Goal: Transaction & Acquisition: Purchase product/service

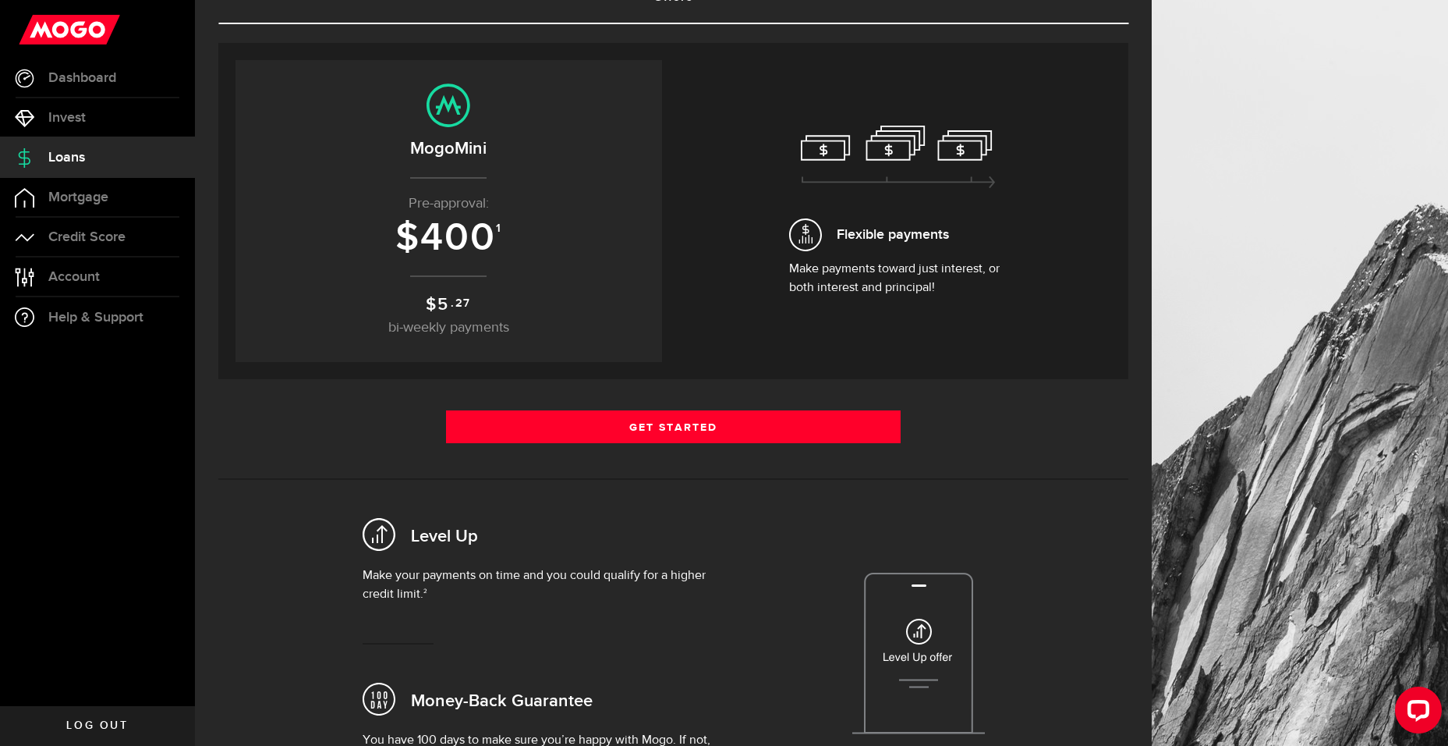
scroll to position [156, 0]
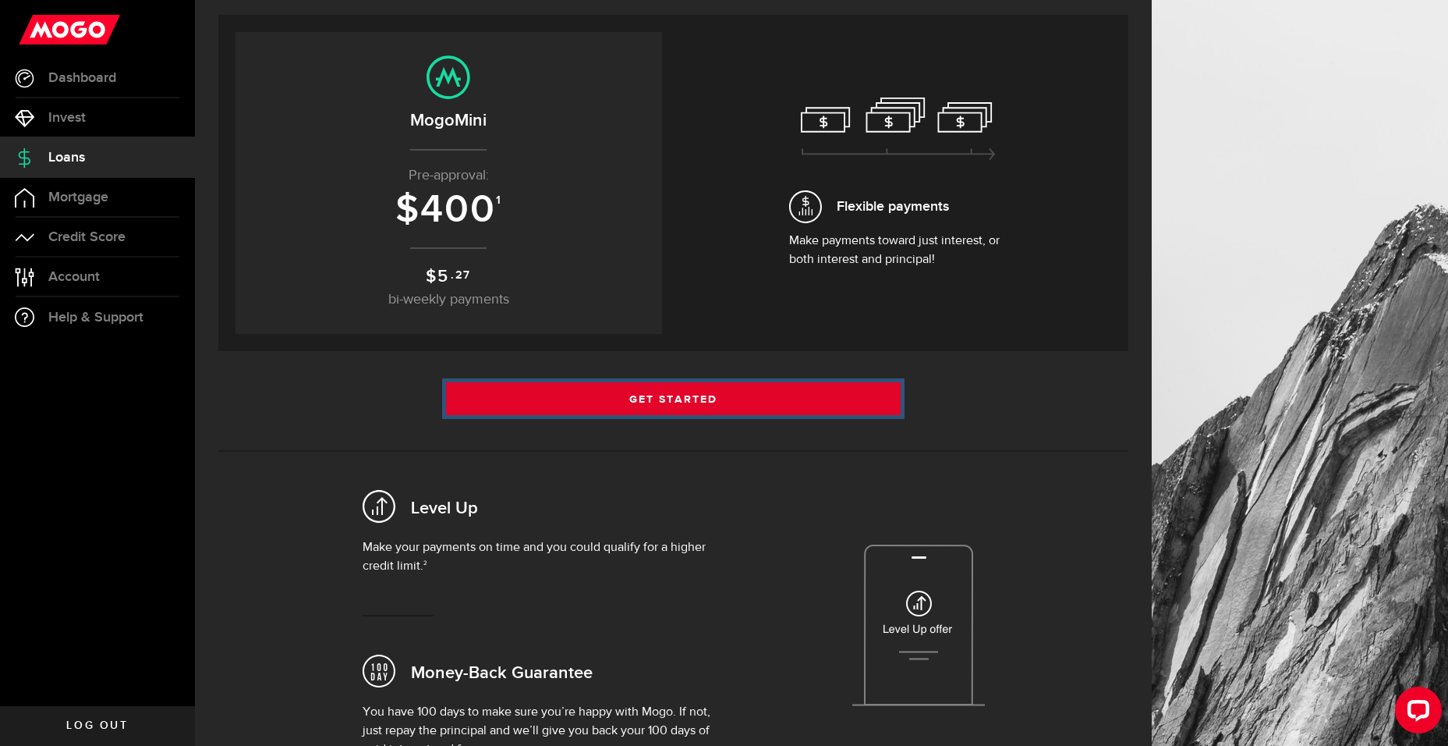
click at [692, 392] on link "Get Started" at bounding box center [673, 398] width 455 height 33
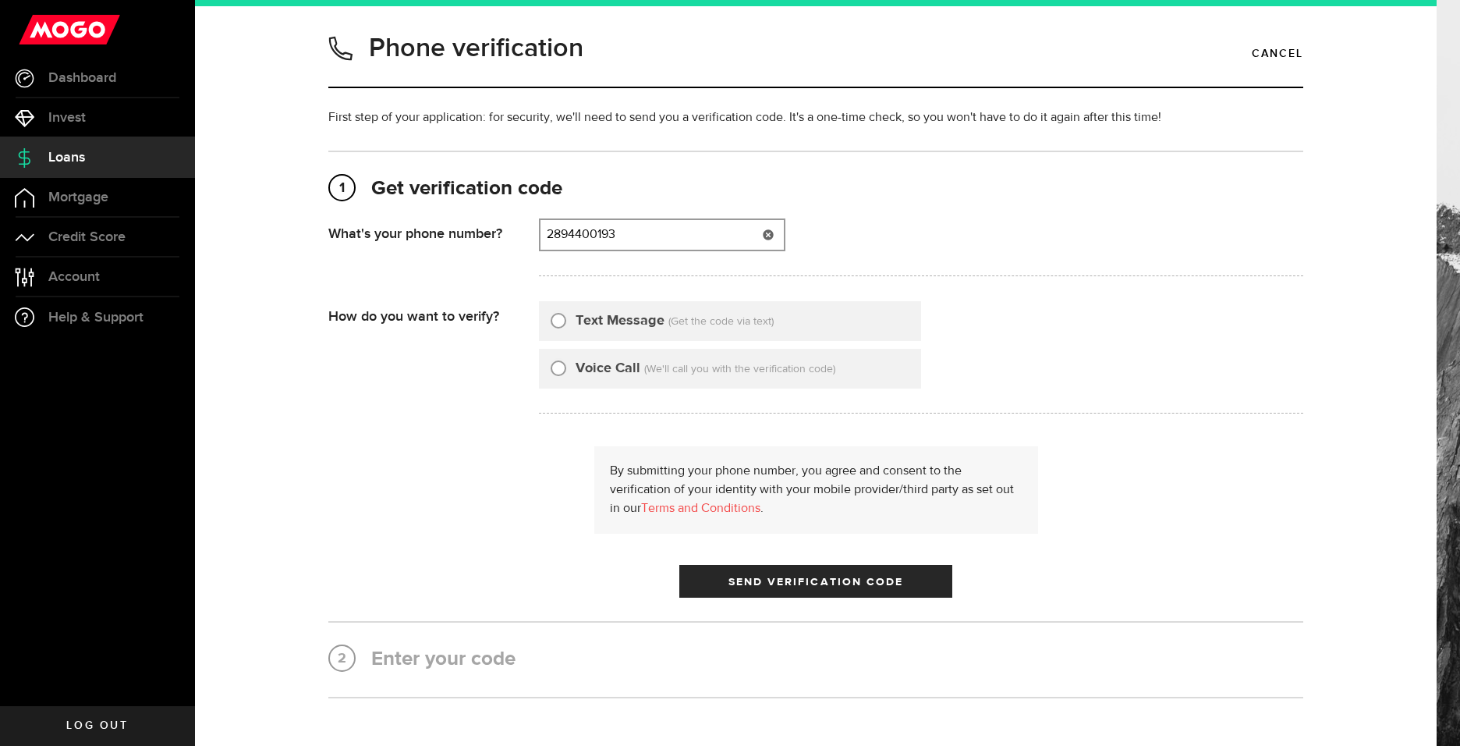
type input "2894400193"
click at [555, 323] on input "Text Message" at bounding box center [559, 318] width 16 height 16
radio input "true"
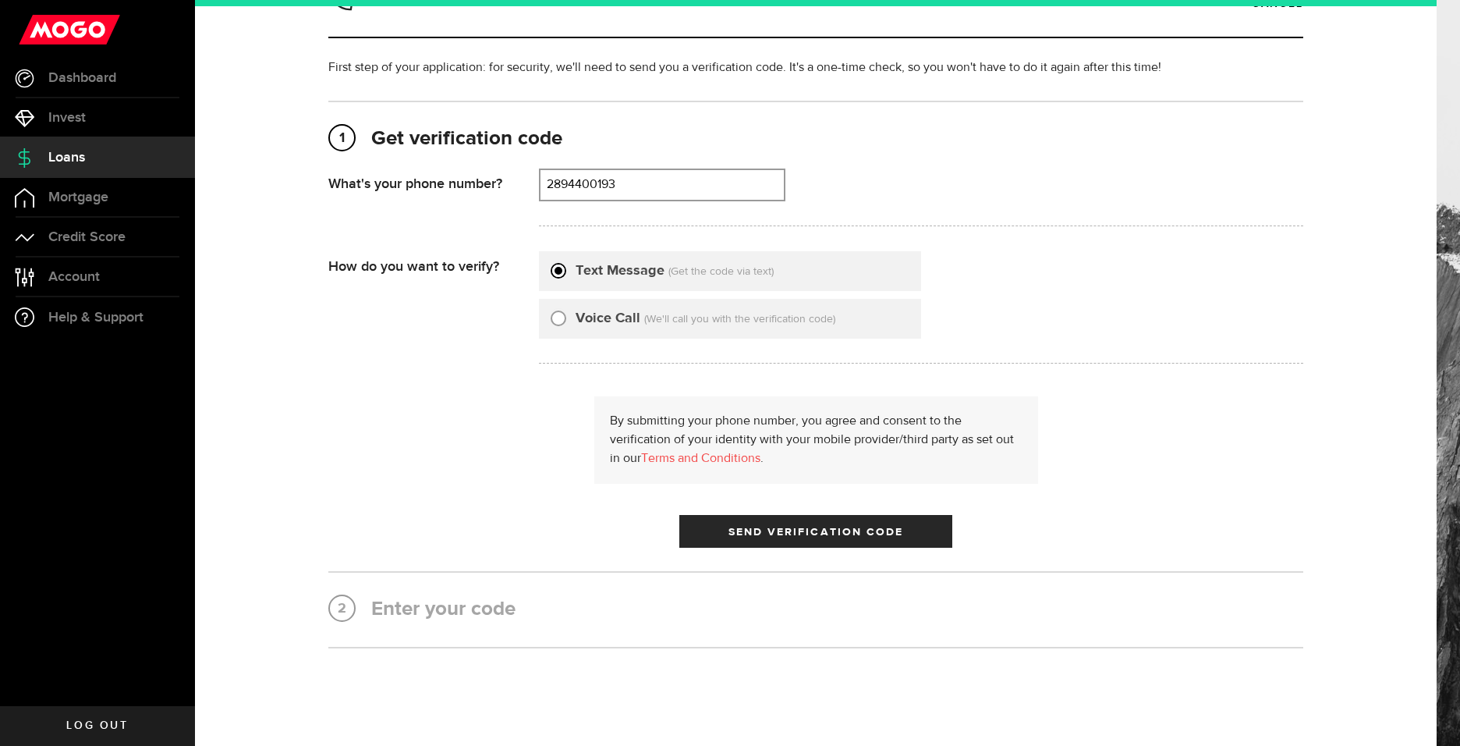
scroll to position [78, 0]
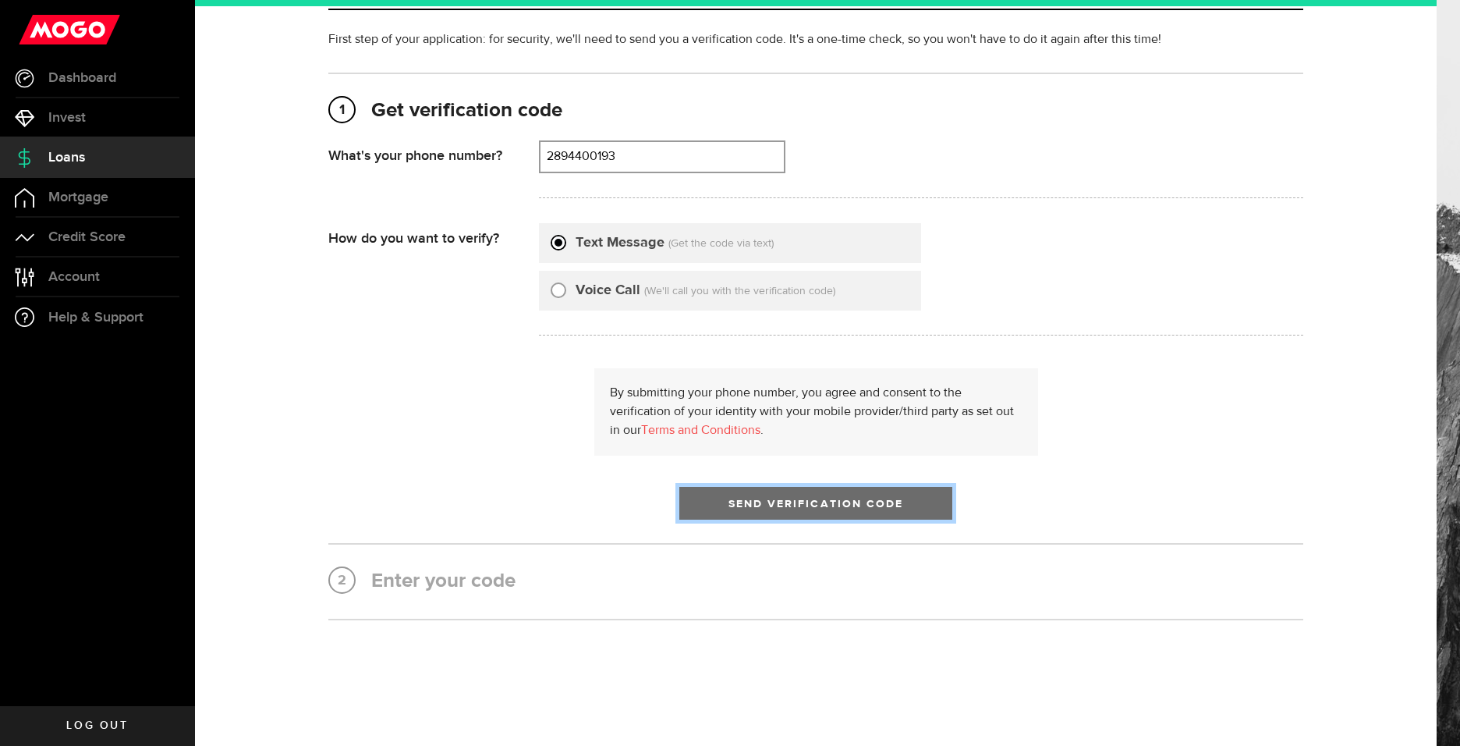
click at [750, 500] on span "Send Verification Code" at bounding box center [815, 503] width 175 height 11
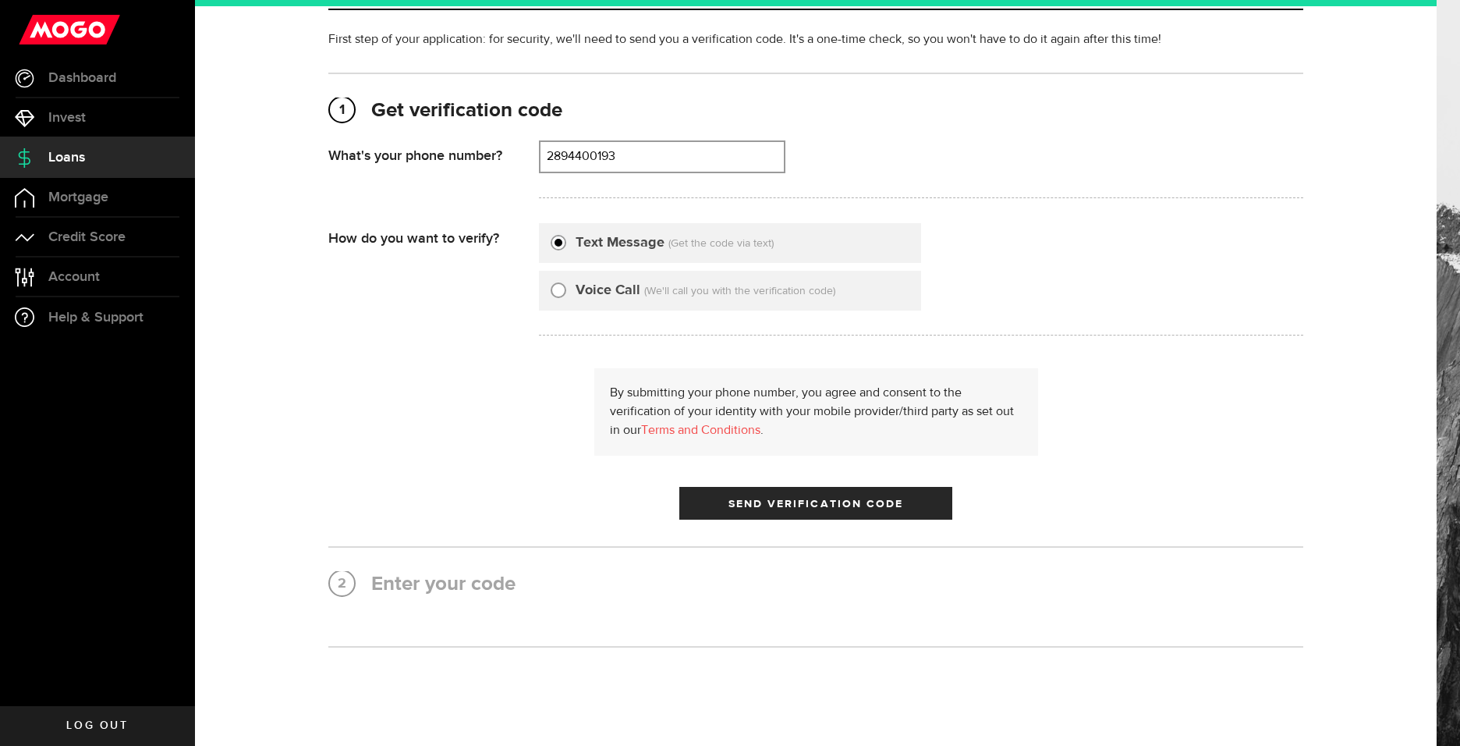
scroll to position [0, 0]
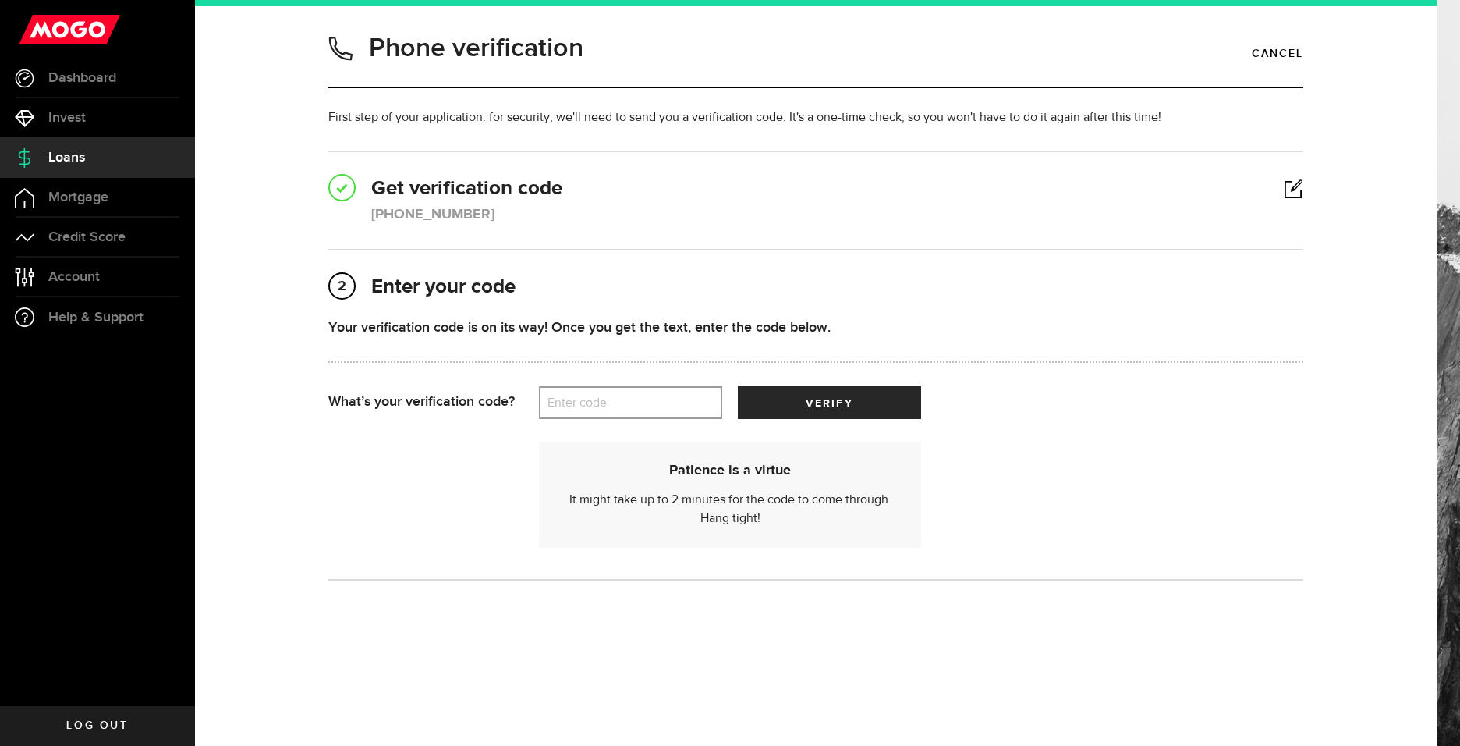
click at [608, 402] on label "Enter code" at bounding box center [630, 403] width 183 height 32
click at [608, 402] on input "Enter code" at bounding box center [630, 402] width 183 height 33
type input "97086"
click at [789, 406] on button "verify" at bounding box center [829, 402] width 183 height 33
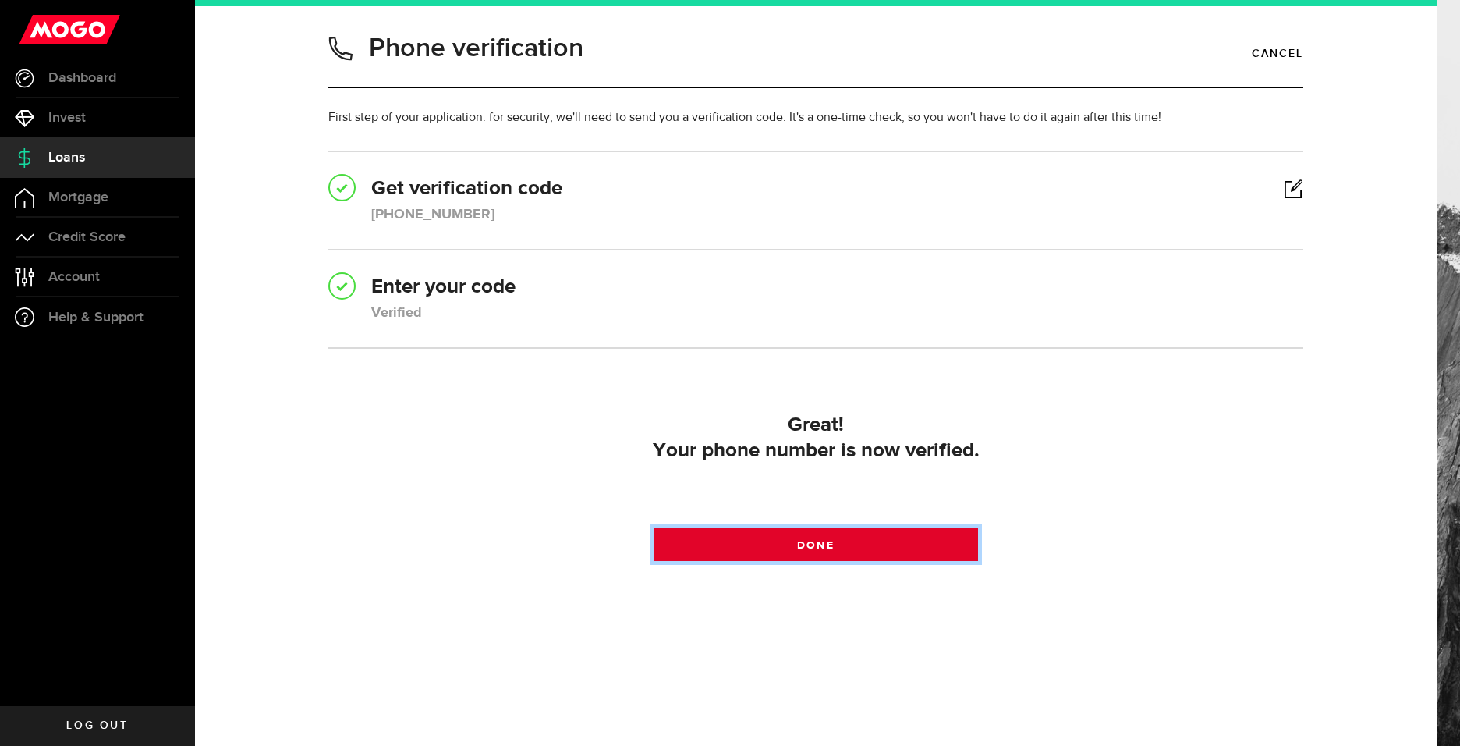
click at [803, 537] on link "Done" at bounding box center [816, 544] width 325 height 33
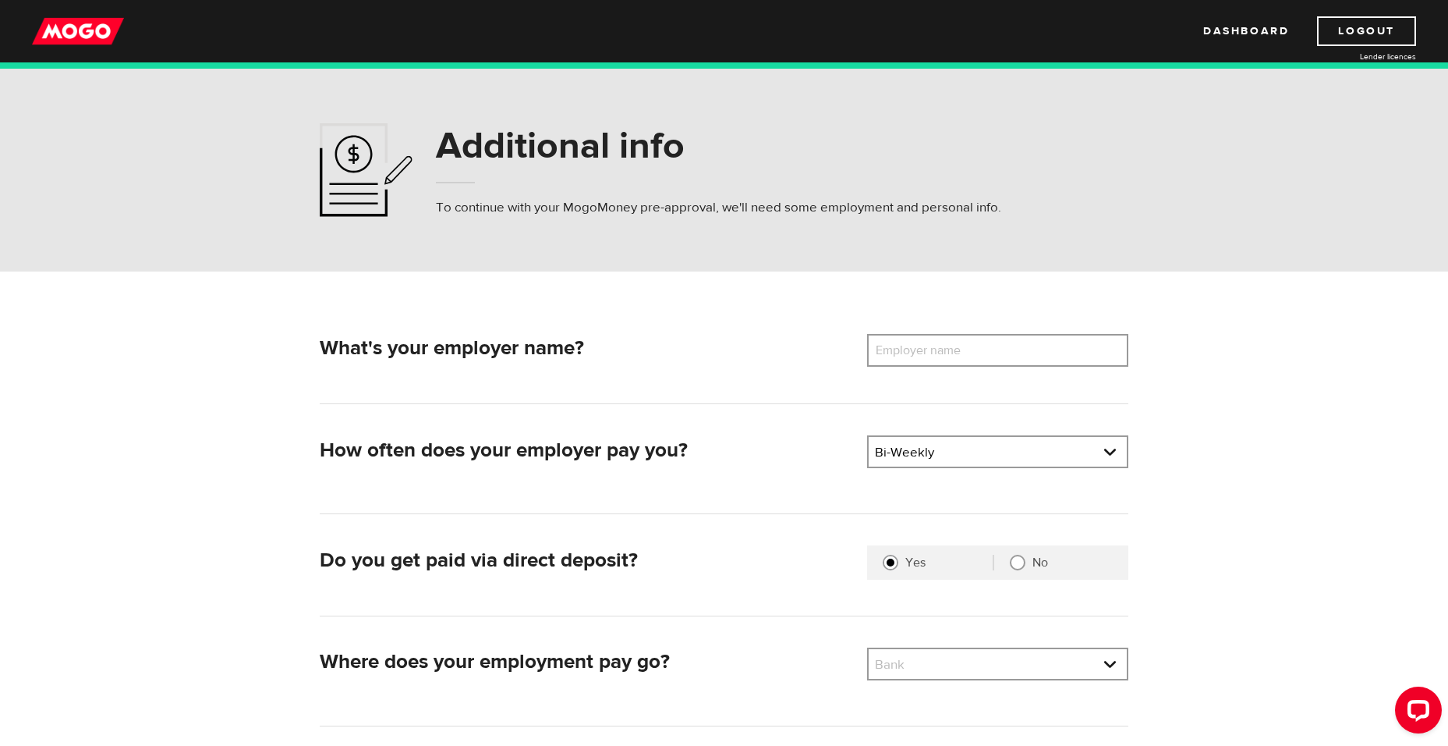
click at [941, 353] on label "Employer name" at bounding box center [930, 350] width 126 height 33
click at [941, 353] on input "Employer name" at bounding box center [997, 350] width 261 height 33
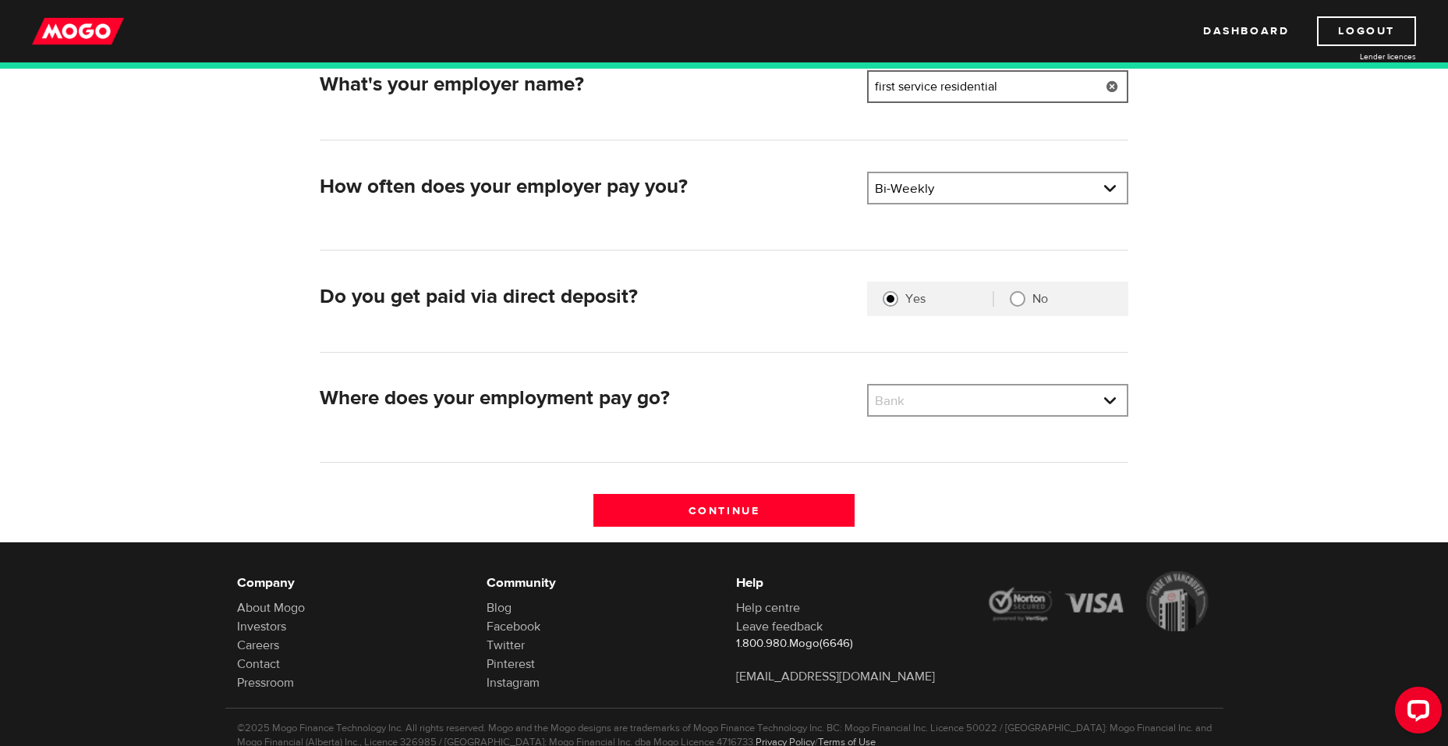
scroll to position [312, 0]
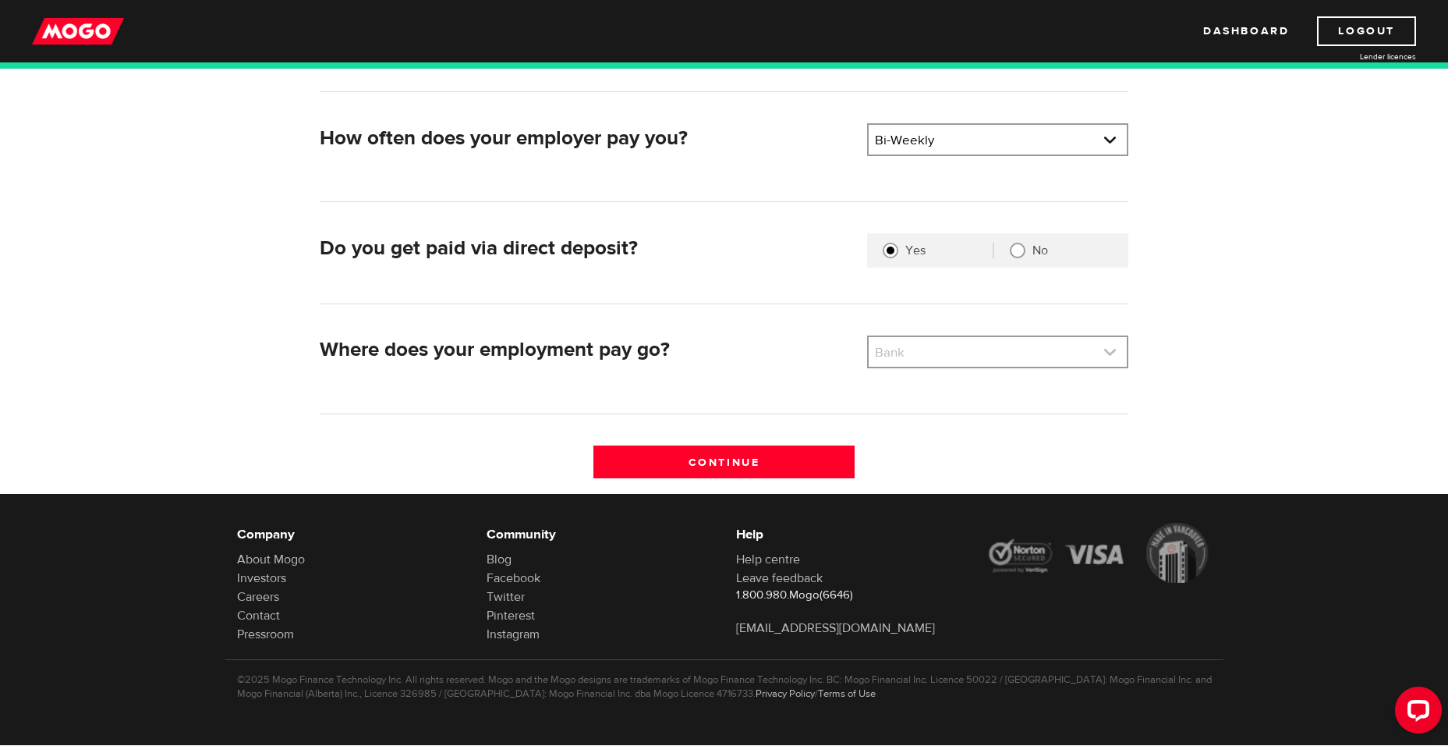
type input "first service residential"
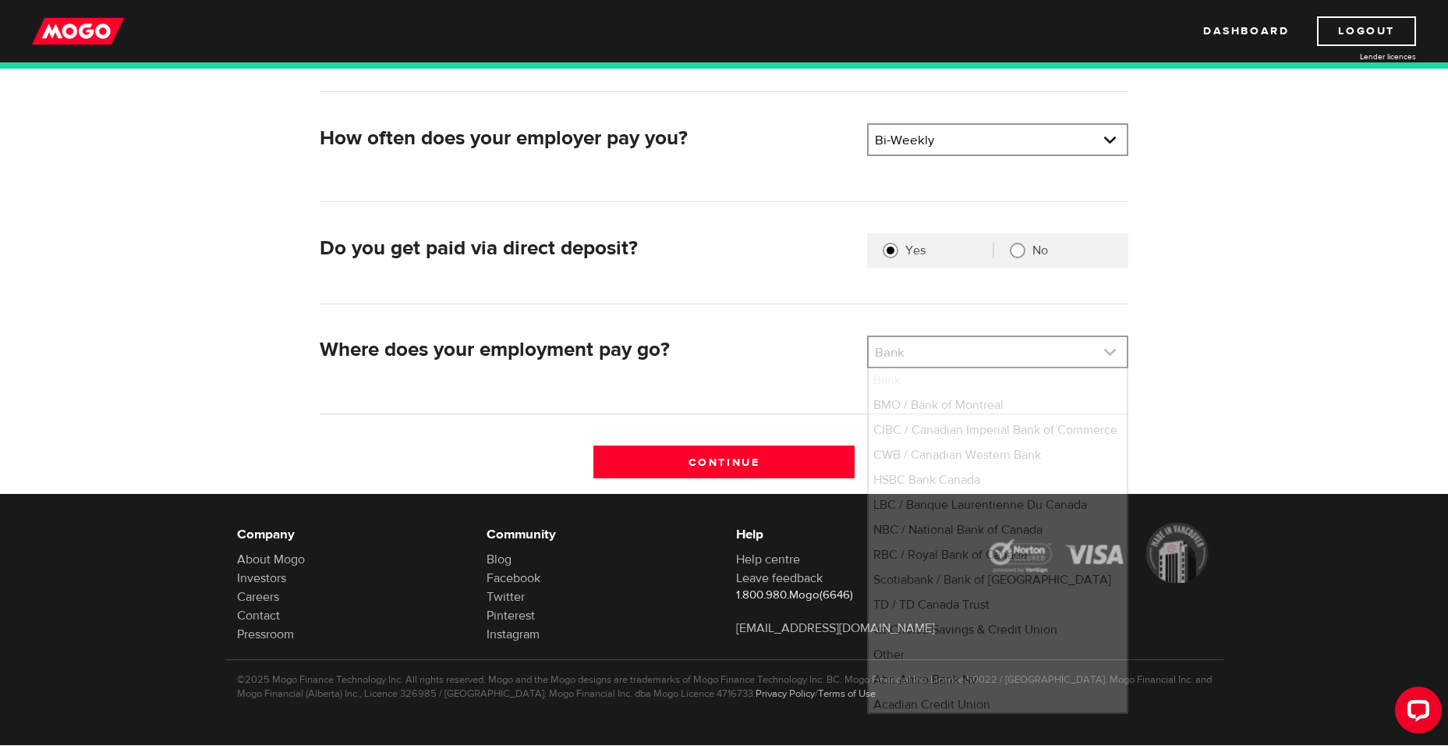
click at [926, 353] on link at bounding box center [998, 352] width 258 height 30
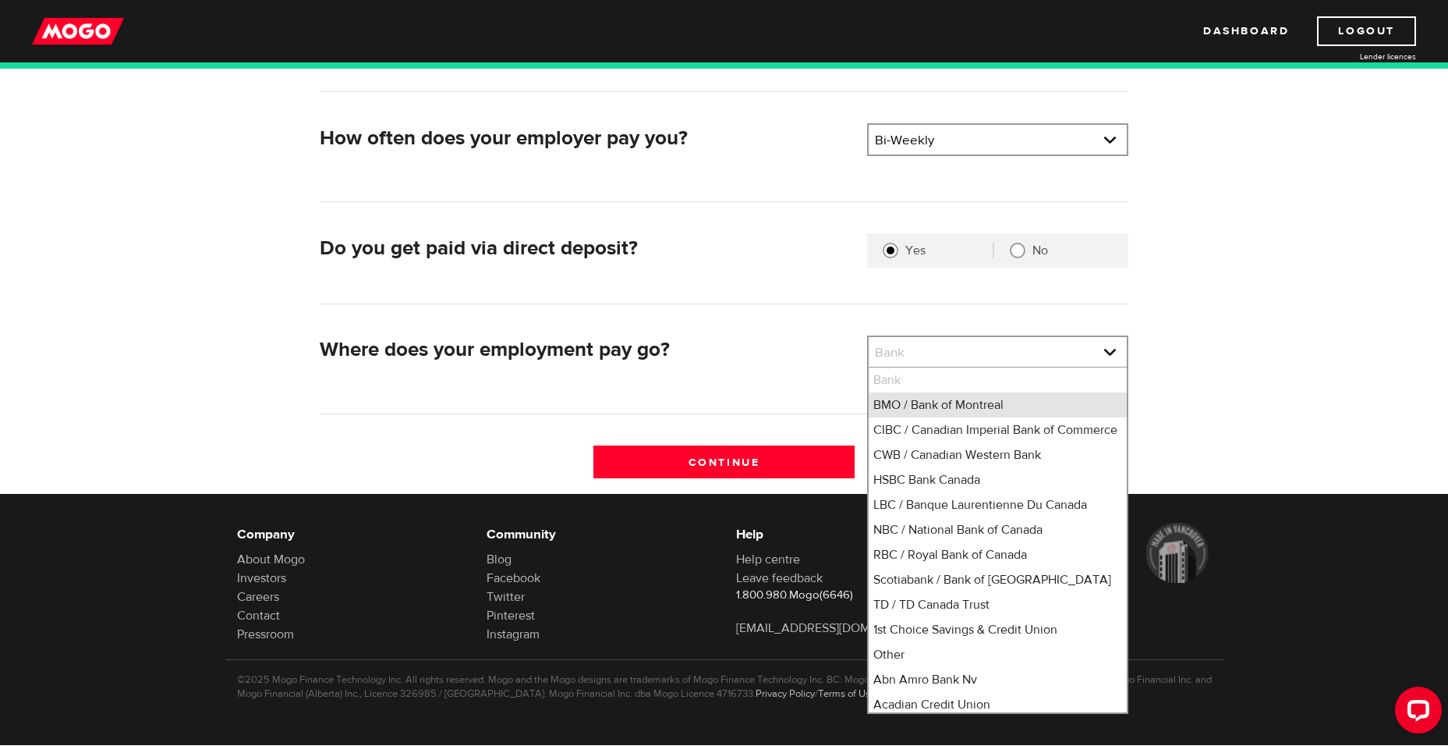
click at [969, 407] on li "BMO / Bank of Montreal" at bounding box center [998, 404] width 258 height 25
select select "1"
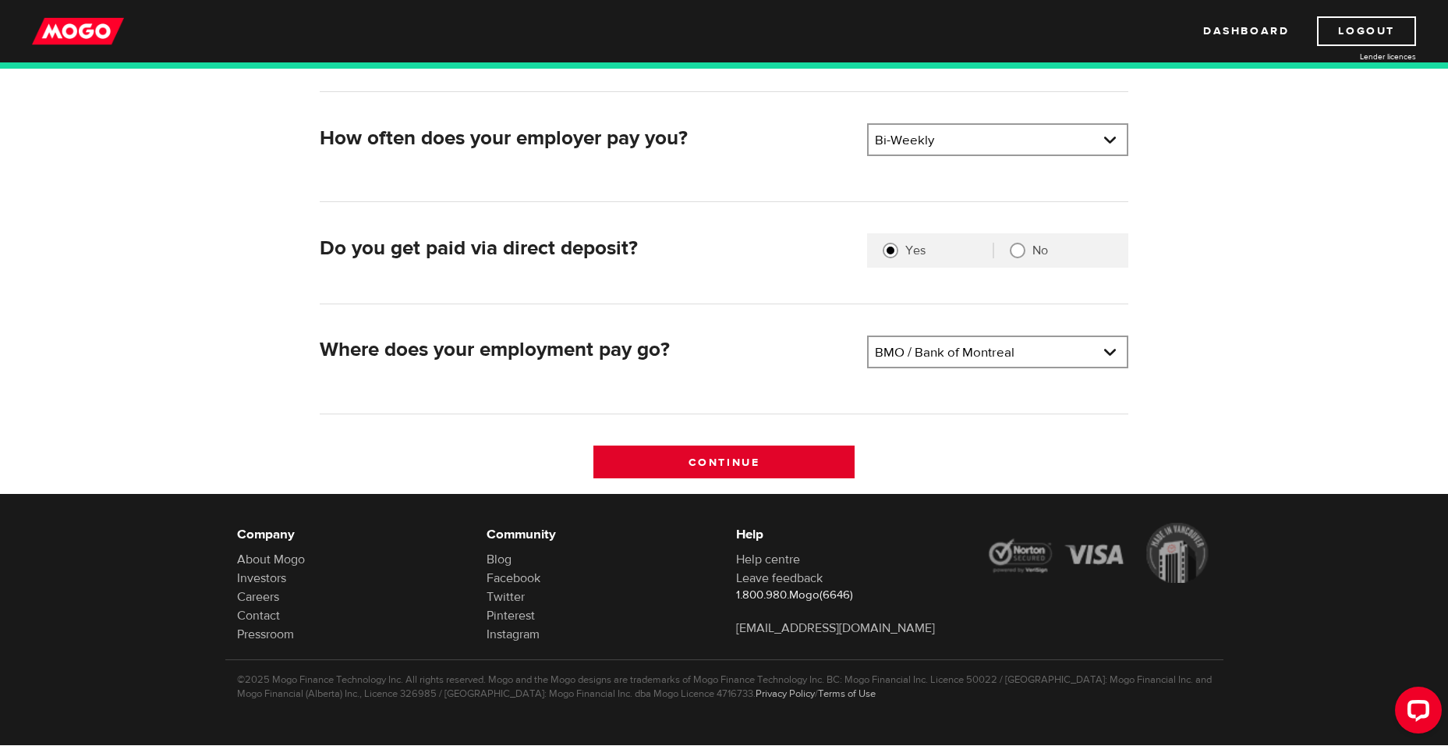
click at [810, 462] on input "Continue" at bounding box center [724, 461] width 261 height 33
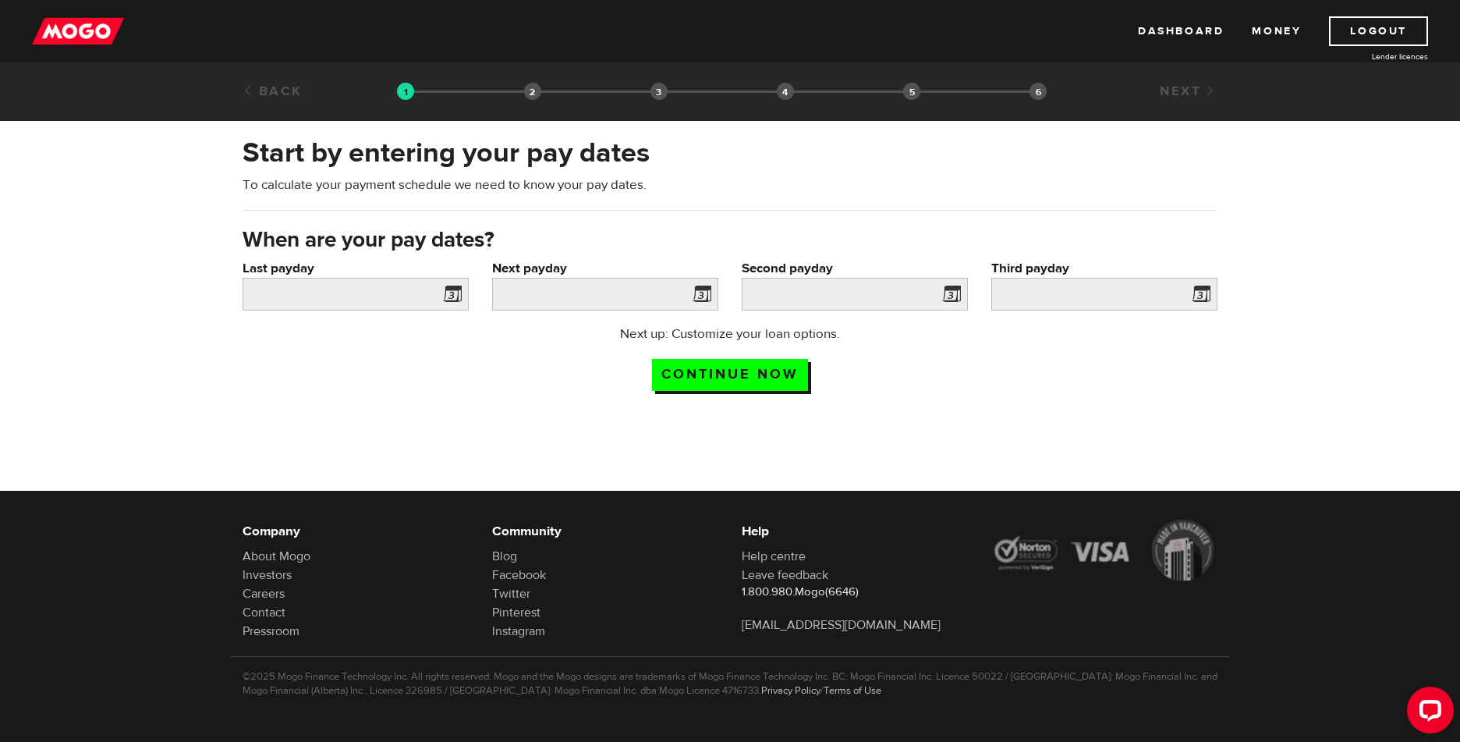
click at [452, 292] on span at bounding box center [449, 296] width 23 height 25
click at [370, 296] on input "Last payday" at bounding box center [356, 294] width 226 height 33
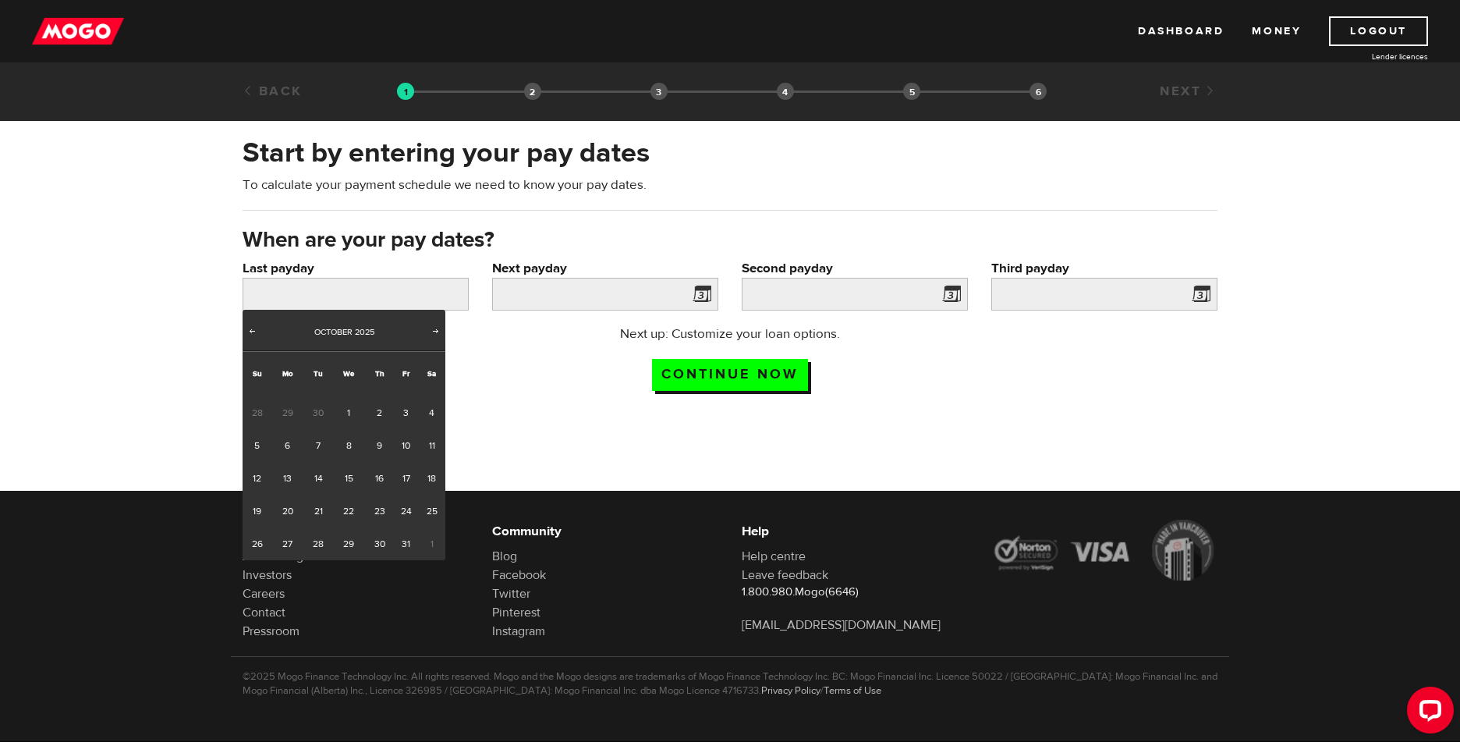
click at [700, 292] on span at bounding box center [698, 296] width 23 height 25
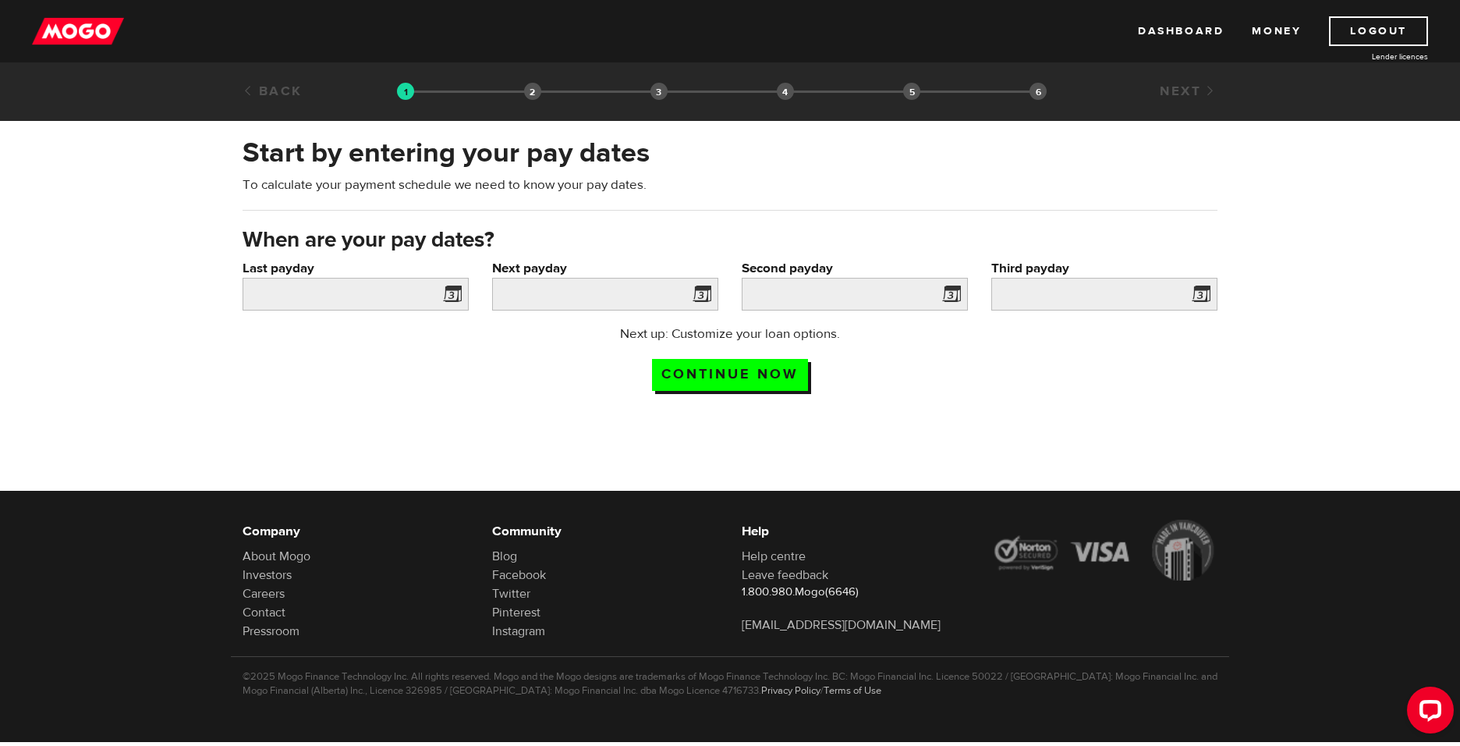
click at [700, 292] on span at bounding box center [698, 296] width 23 height 25
click at [698, 292] on span at bounding box center [698, 296] width 23 height 25
click at [625, 296] on input "Next payday" at bounding box center [605, 294] width 226 height 33
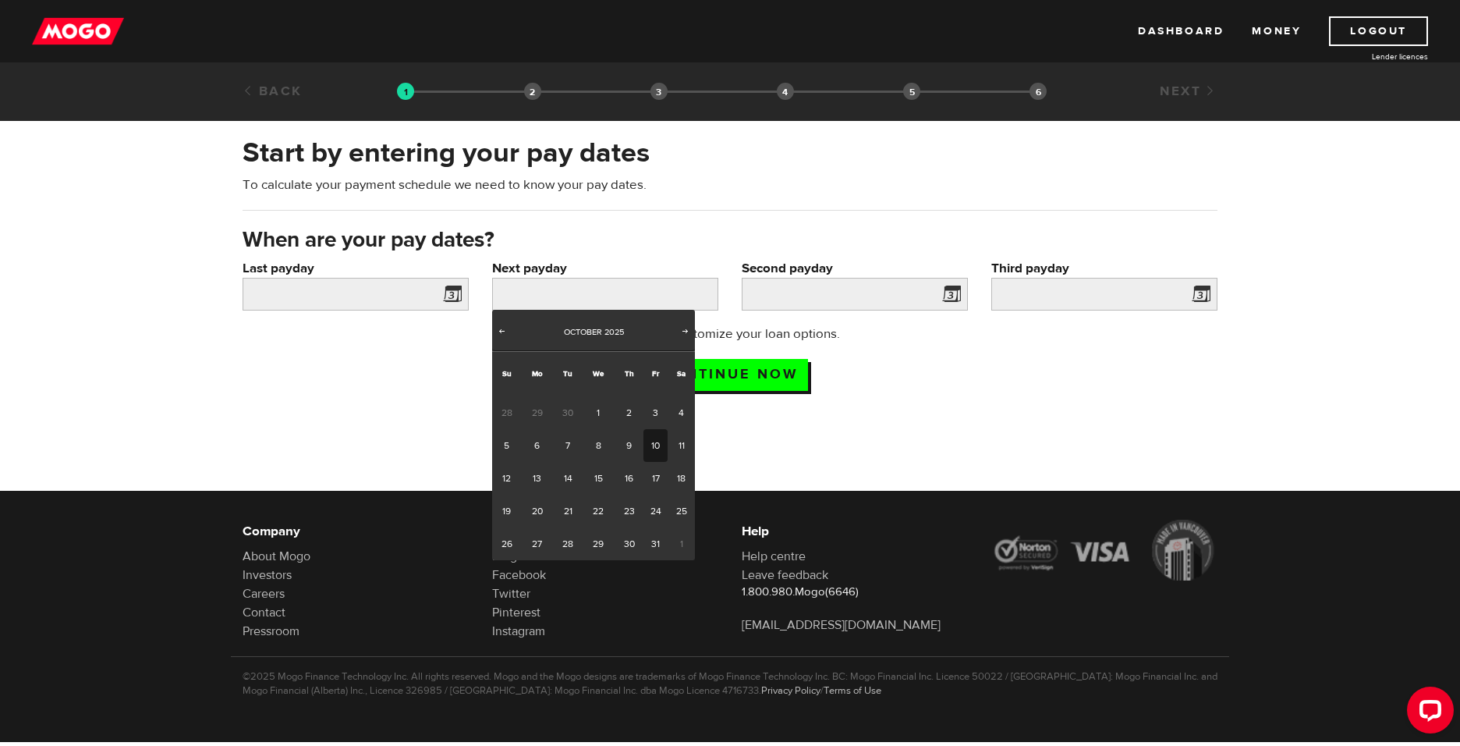
click at [655, 445] on link "10" at bounding box center [655, 445] width 24 height 33
type input "2025/10/10"
type input "2025/10/24"
type input "2025/11/7"
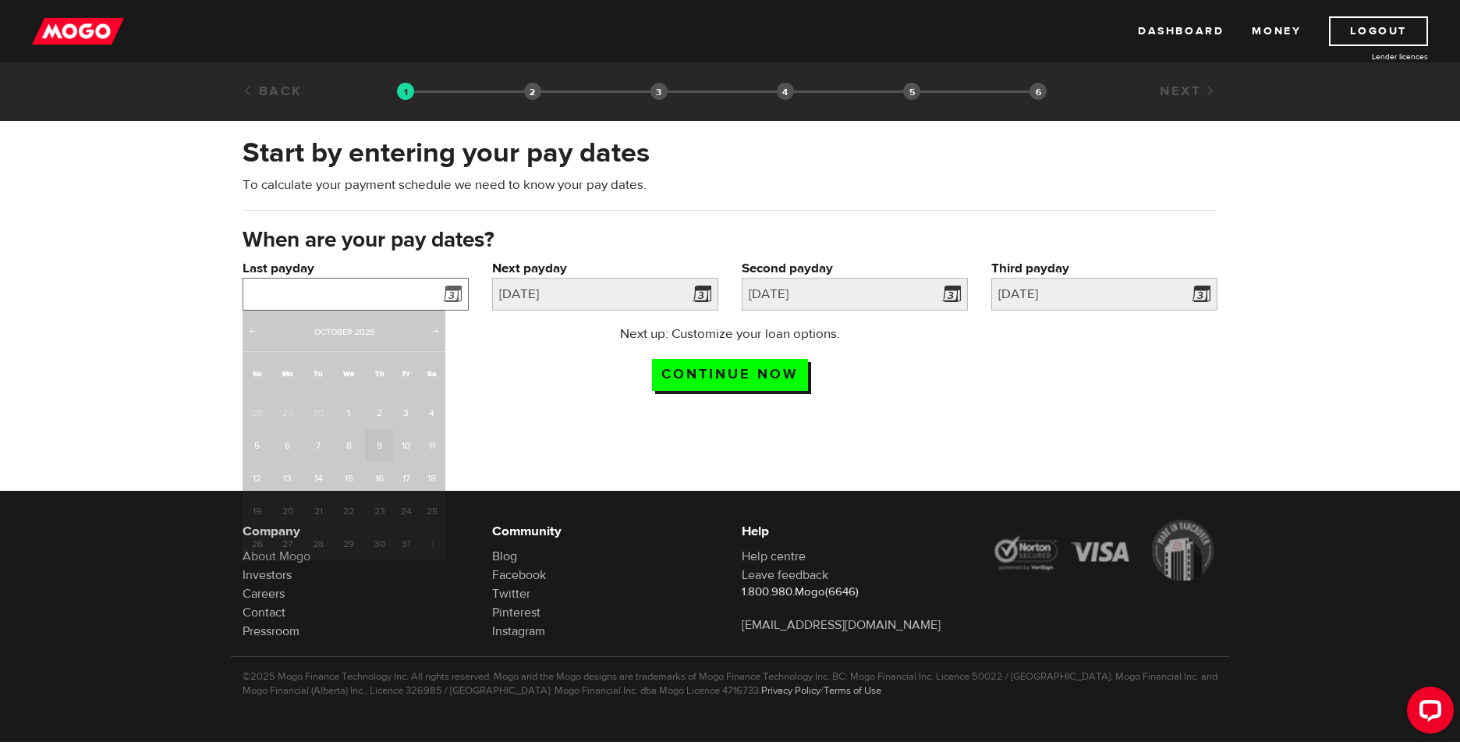
click at [409, 286] on input "Last payday" at bounding box center [356, 294] width 226 height 33
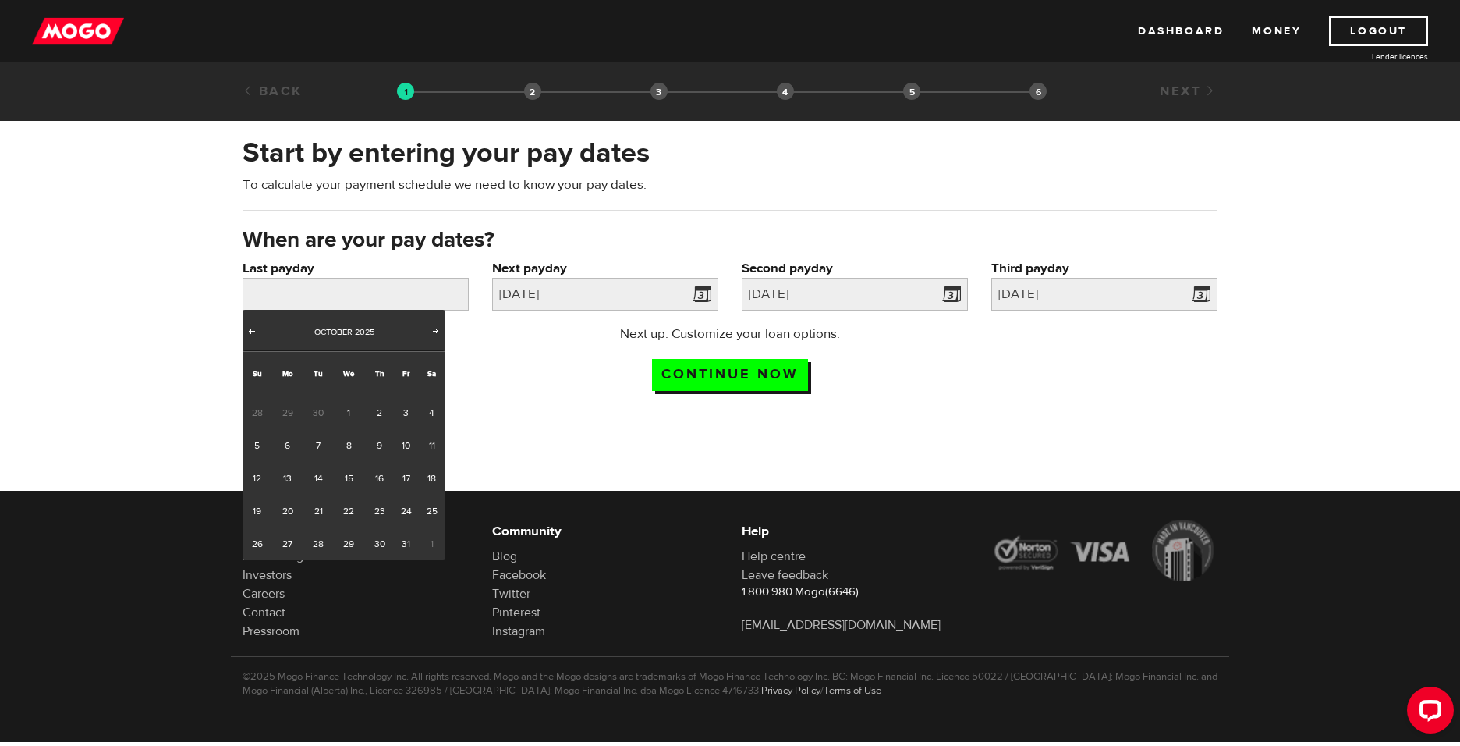
click at [247, 331] on span "Prev" at bounding box center [252, 330] width 12 height 12
click at [402, 511] on link "26" at bounding box center [406, 510] width 24 height 33
type input "2025/09/26"
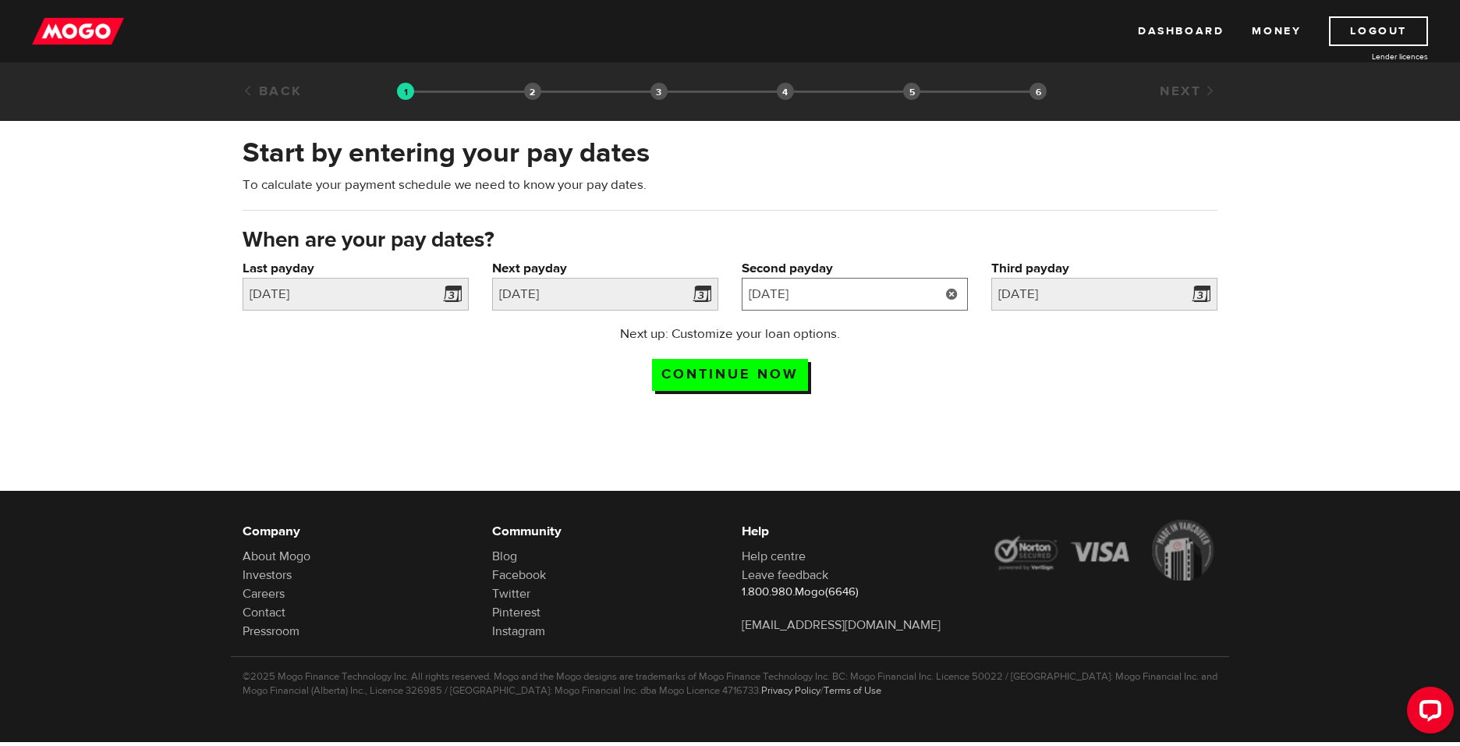
click at [864, 297] on input "2025/10/24" at bounding box center [855, 294] width 226 height 33
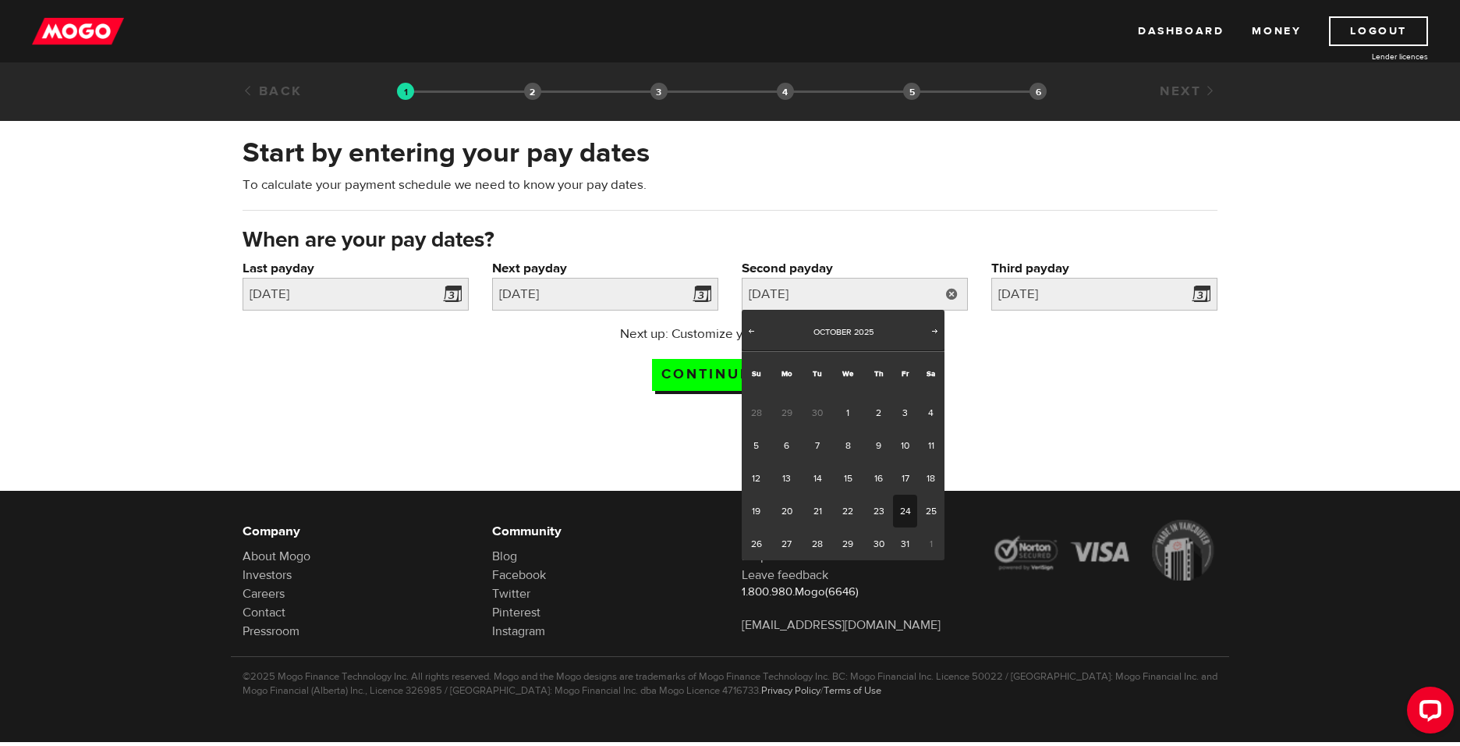
click at [905, 515] on link "24" at bounding box center [905, 510] width 24 height 33
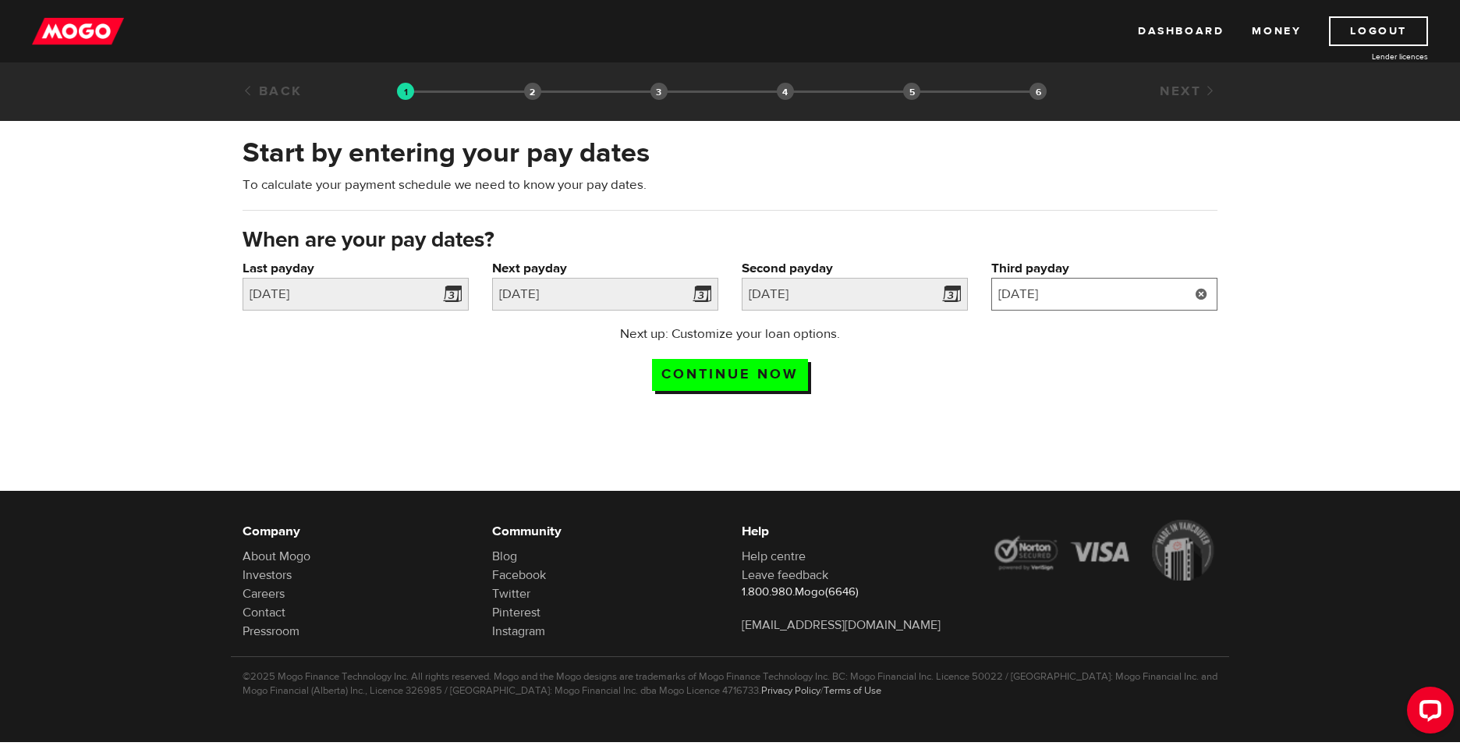
click at [1128, 288] on input "2025/11/7" at bounding box center [1104, 294] width 226 height 33
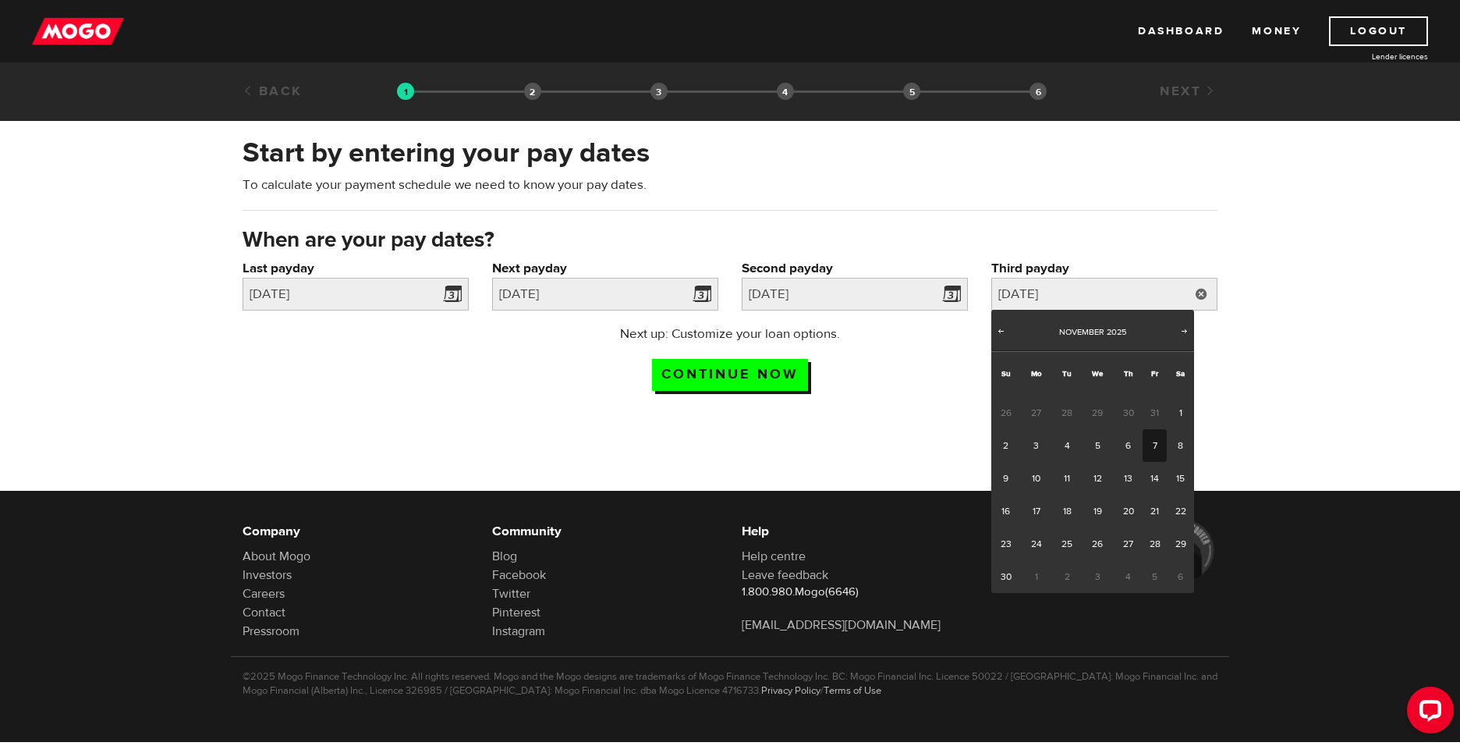
click at [1155, 444] on link "7" at bounding box center [1155, 445] width 24 height 33
type input "2025/11/07"
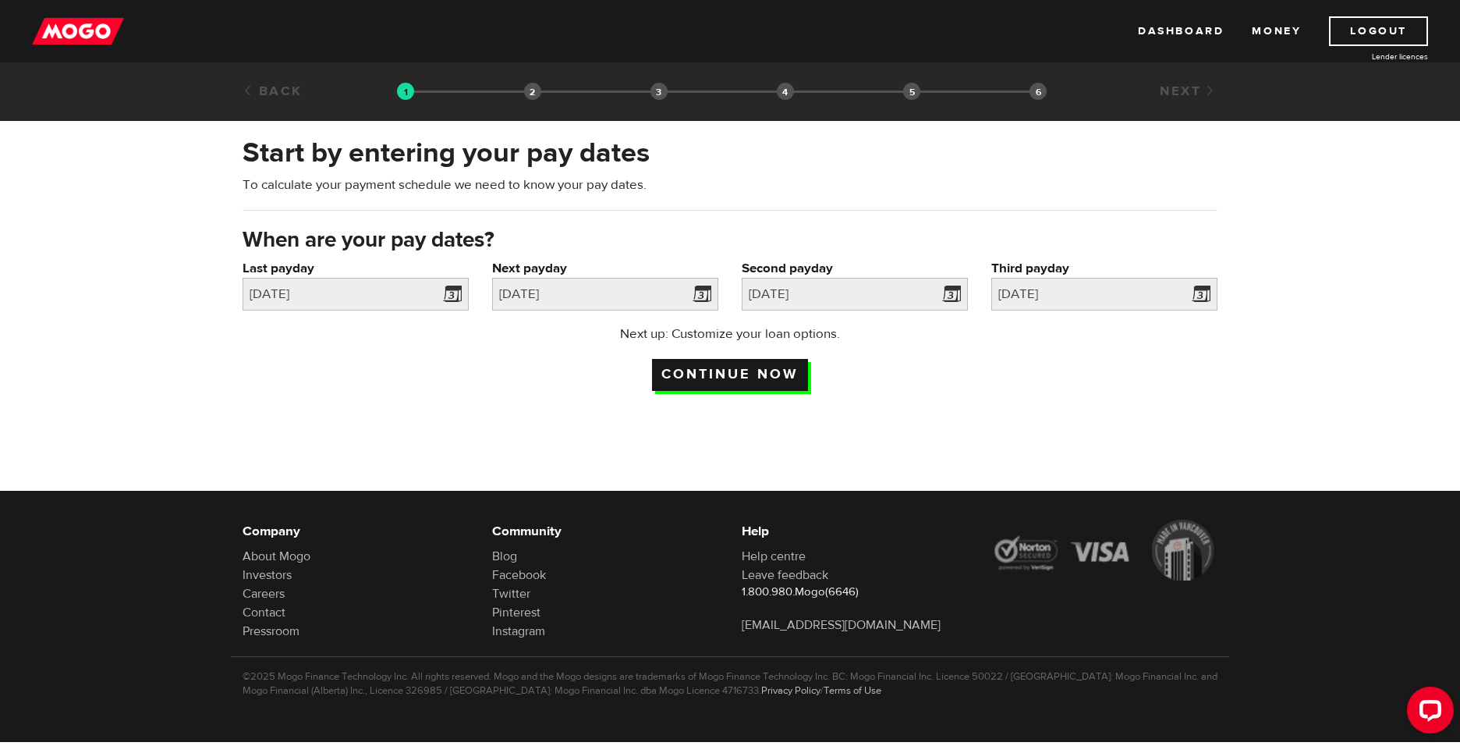
click at [749, 378] on input "Continue now" at bounding box center [730, 375] width 156 height 32
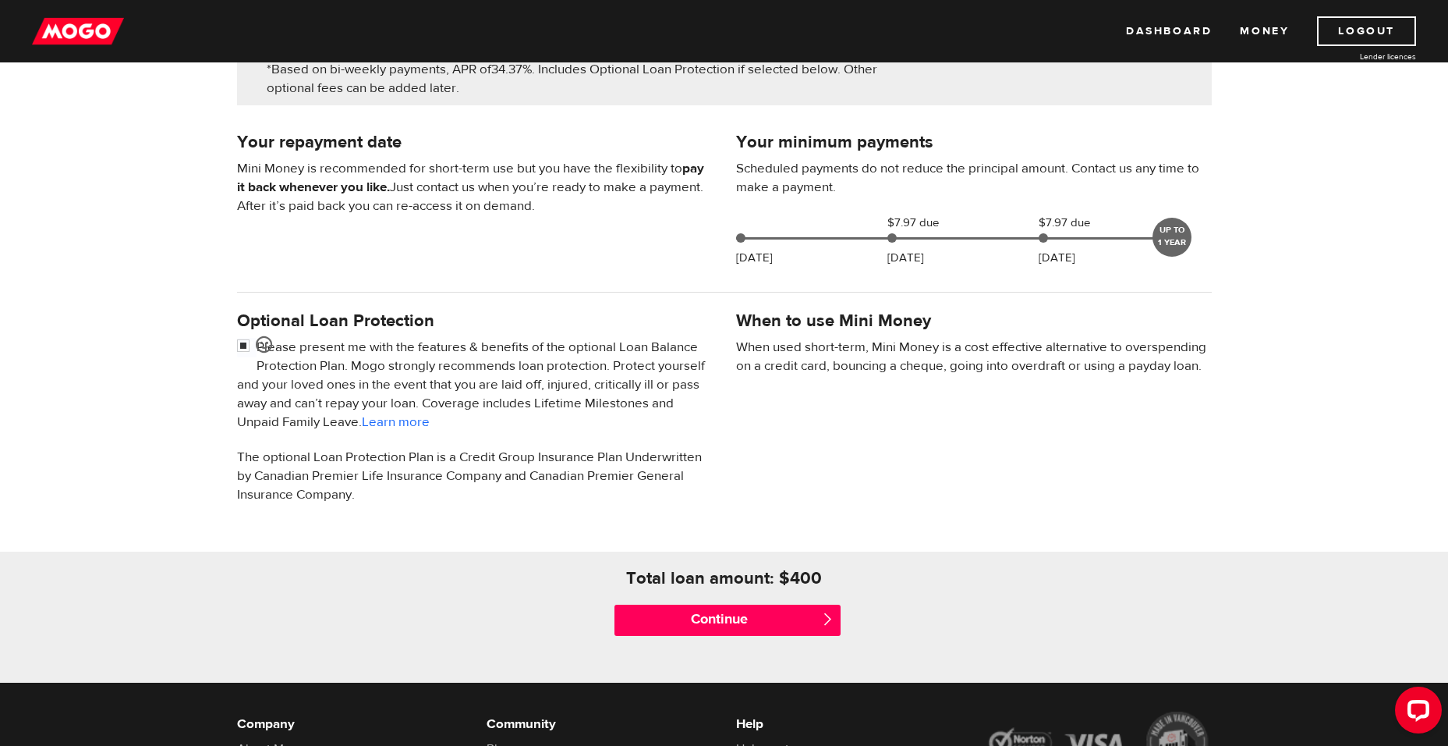
scroll to position [312, 0]
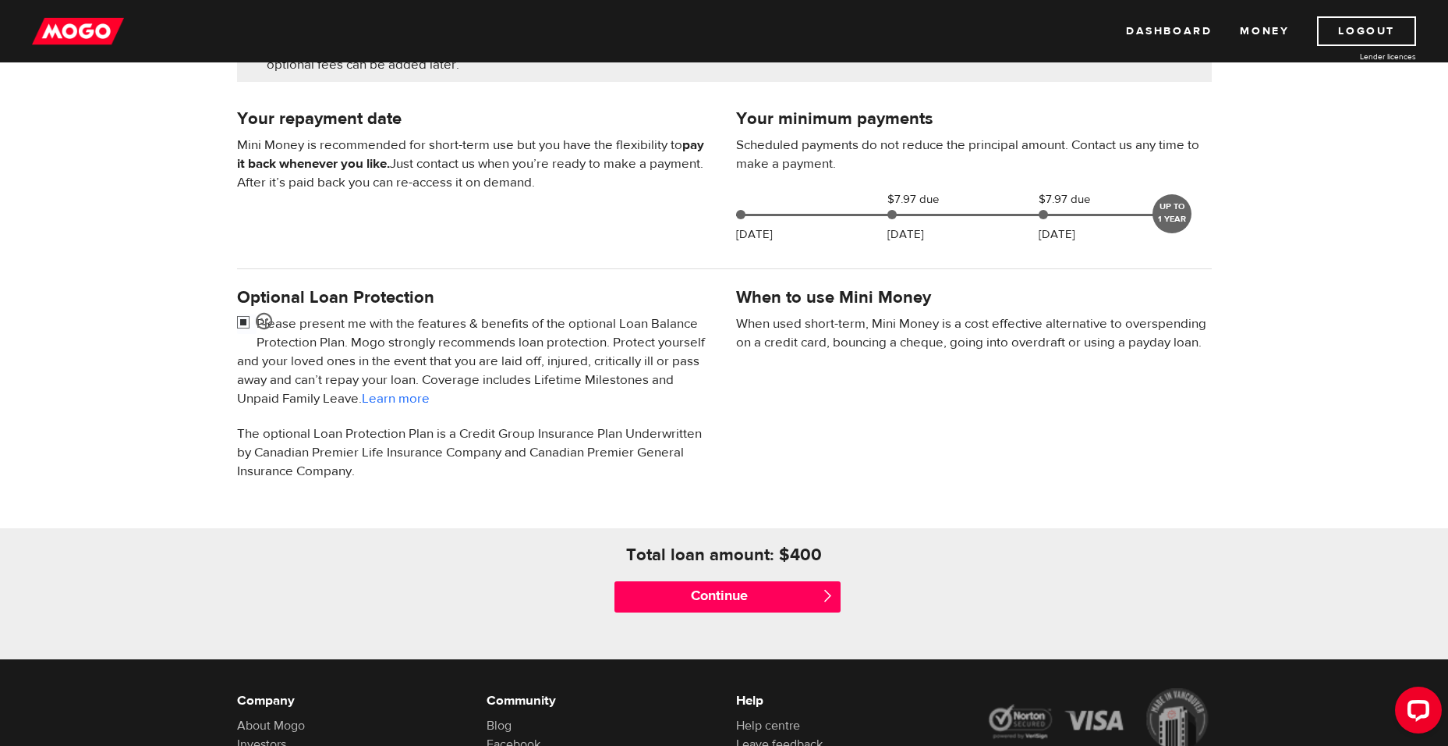
click at [245, 322] on input "checkbox" at bounding box center [246, 323] width 19 height 19
checkbox input "false"
click at [707, 592] on input "Continue" at bounding box center [728, 596] width 226 height 31
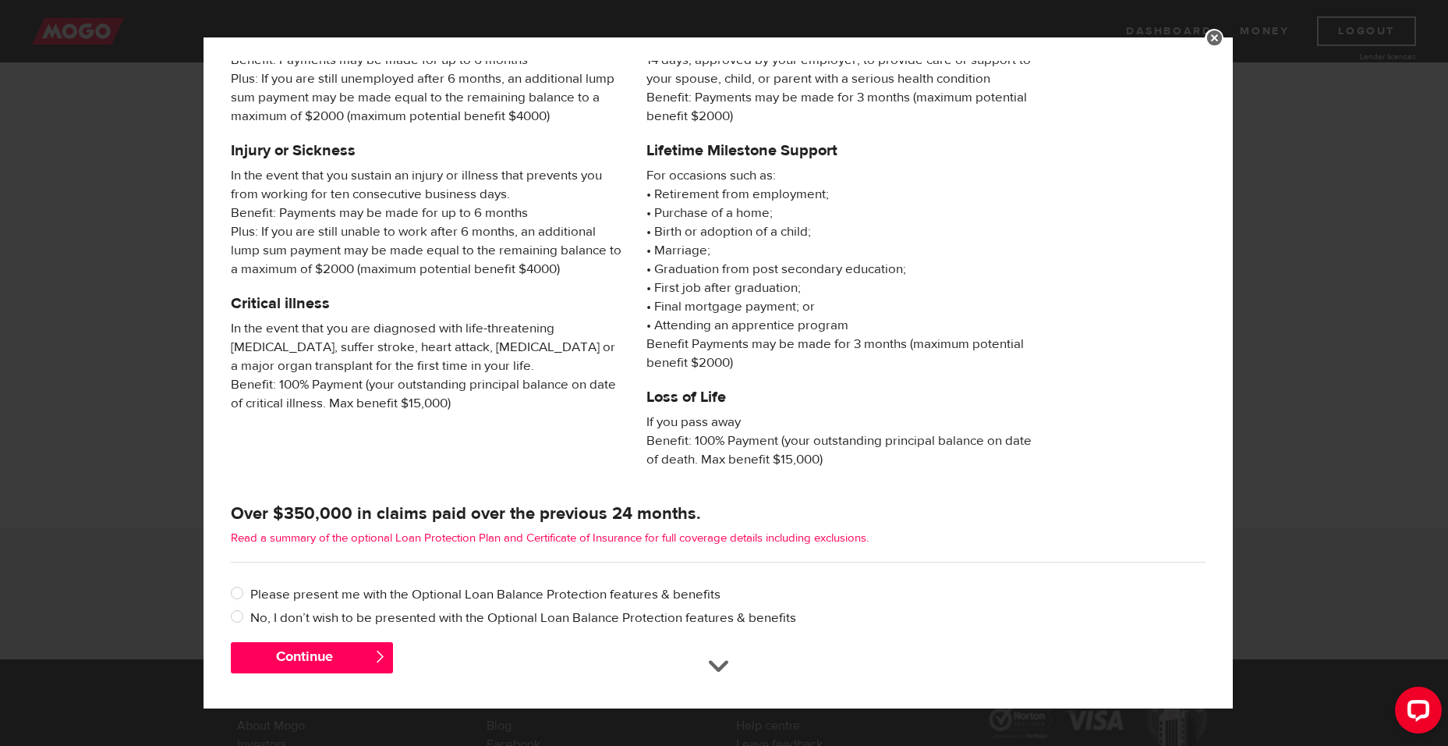
scroll to position [119, 0]
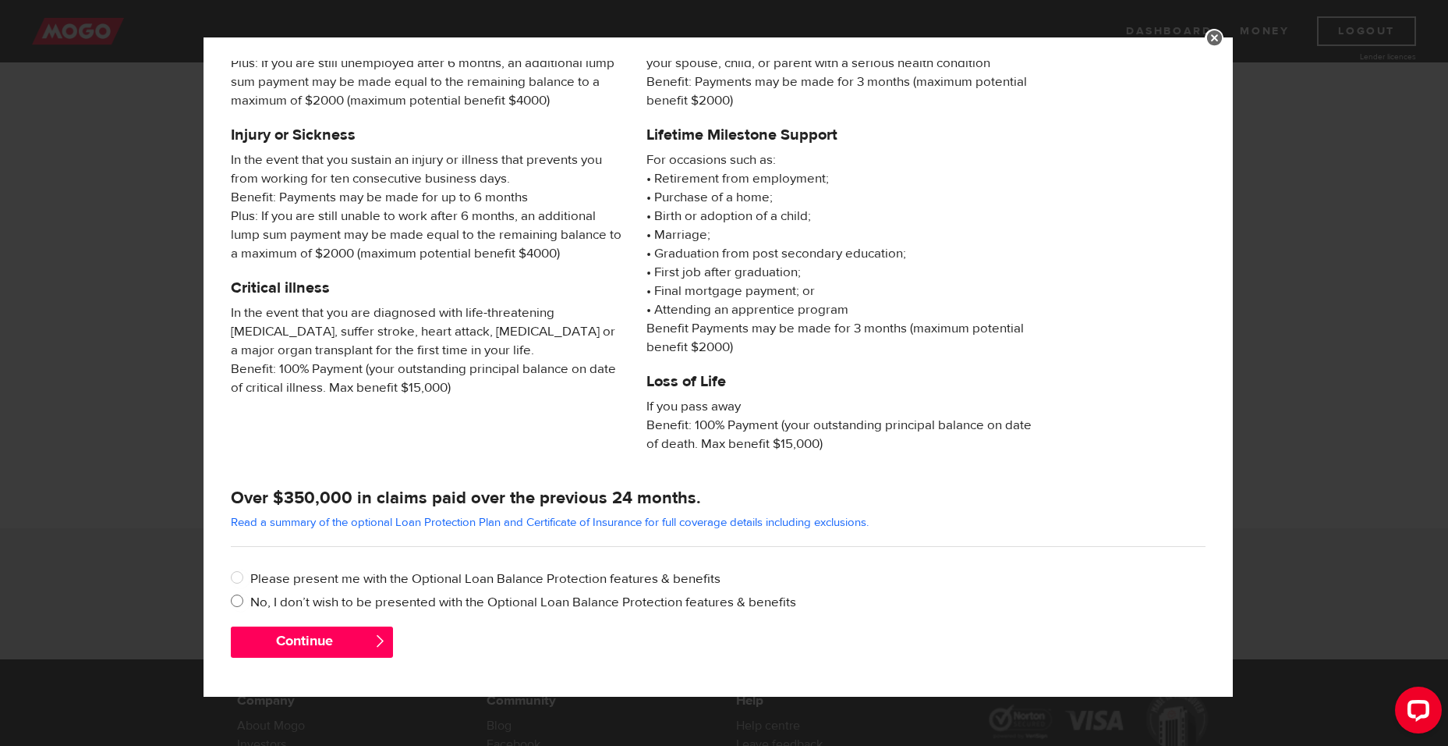
click at [233, 601] on input "No, I don’t wish to be presented with the Optional Loan Balance Protection feat…" at bounding box center [240, 602] width 19 height 19
radio input "true"
click at [275, 641] on button "Continue" at bounding box center [312, 641] width 162 height 31
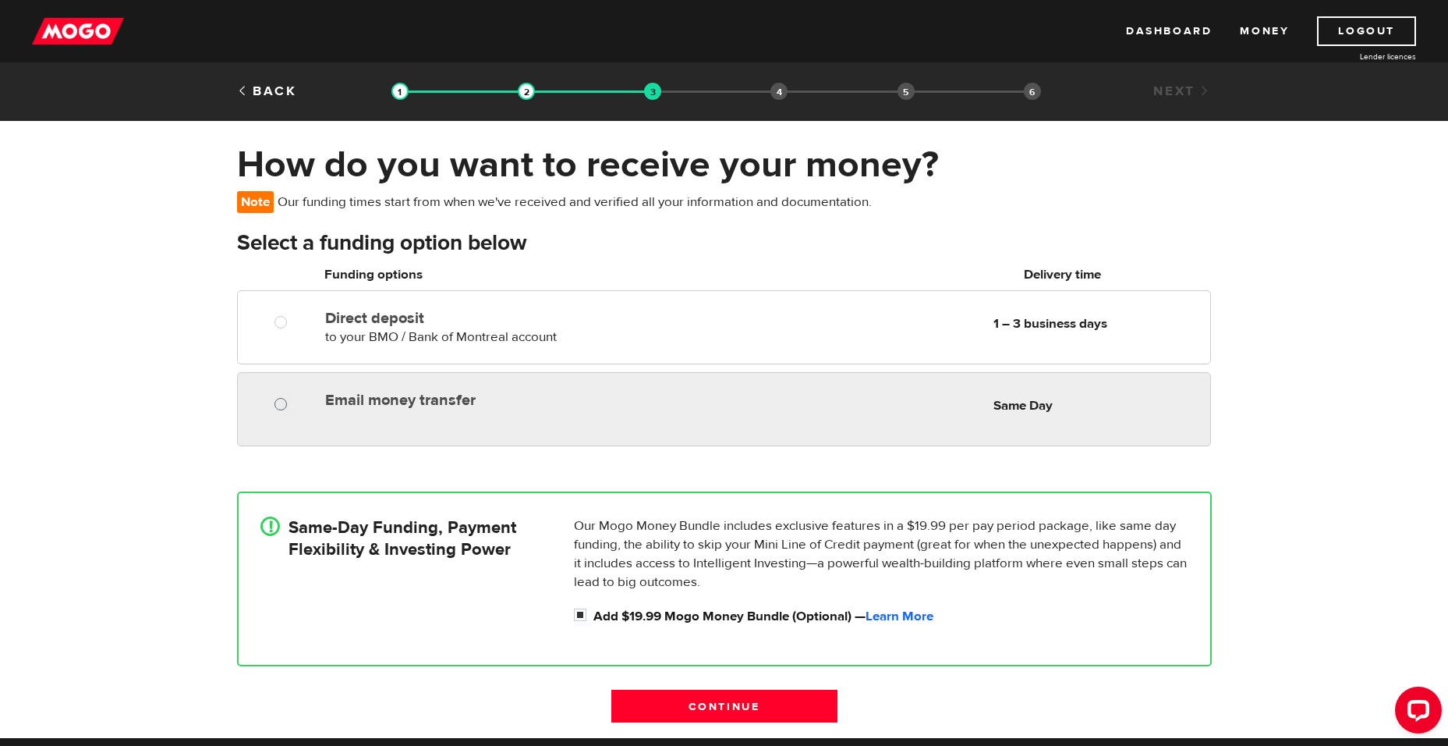
radio input "true"
click at [285, 403] on input "Email money transfer" at bounding box center [284, 405] width 19 height 19
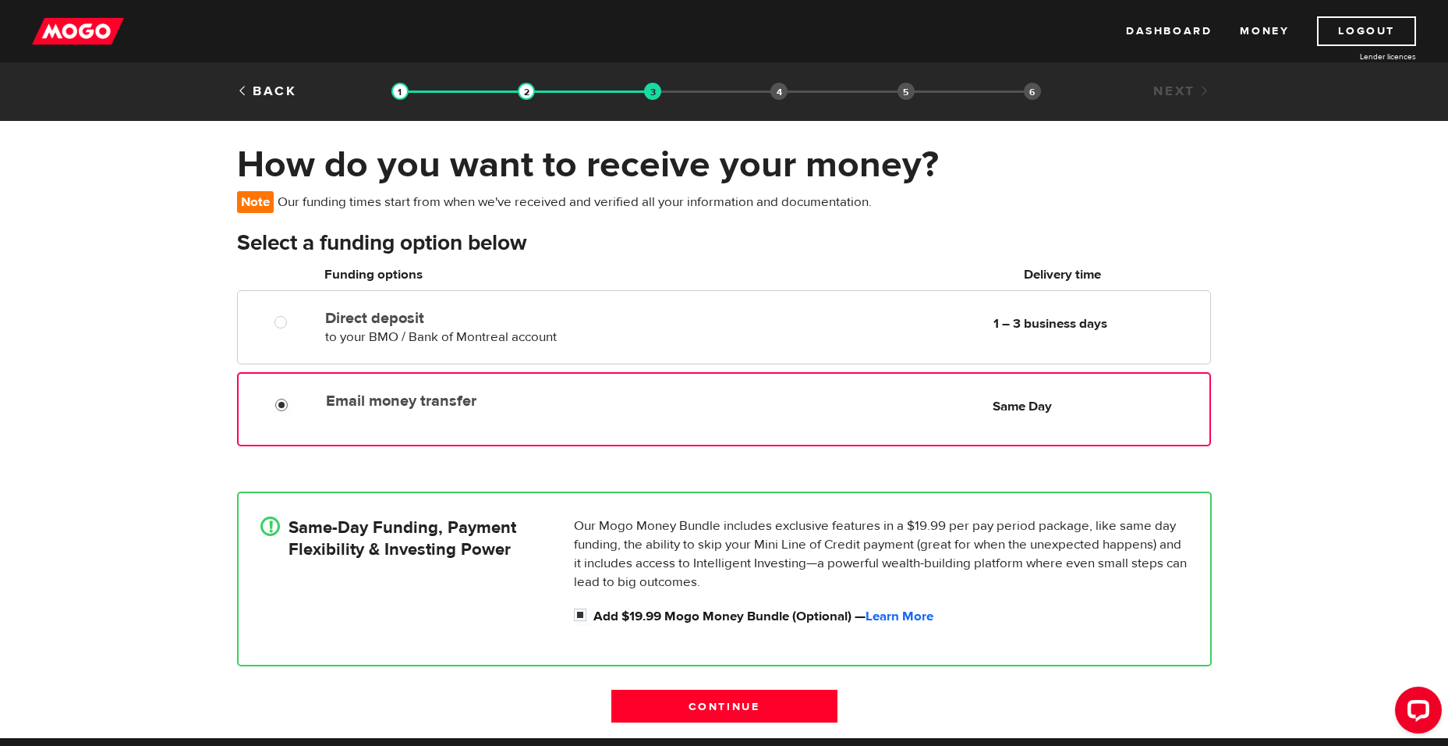
click at [1270, 409] on div "How do you want to receive your money? Note Our funding times start from when w…" at bounding box center [724, 440] width 1448 height 596
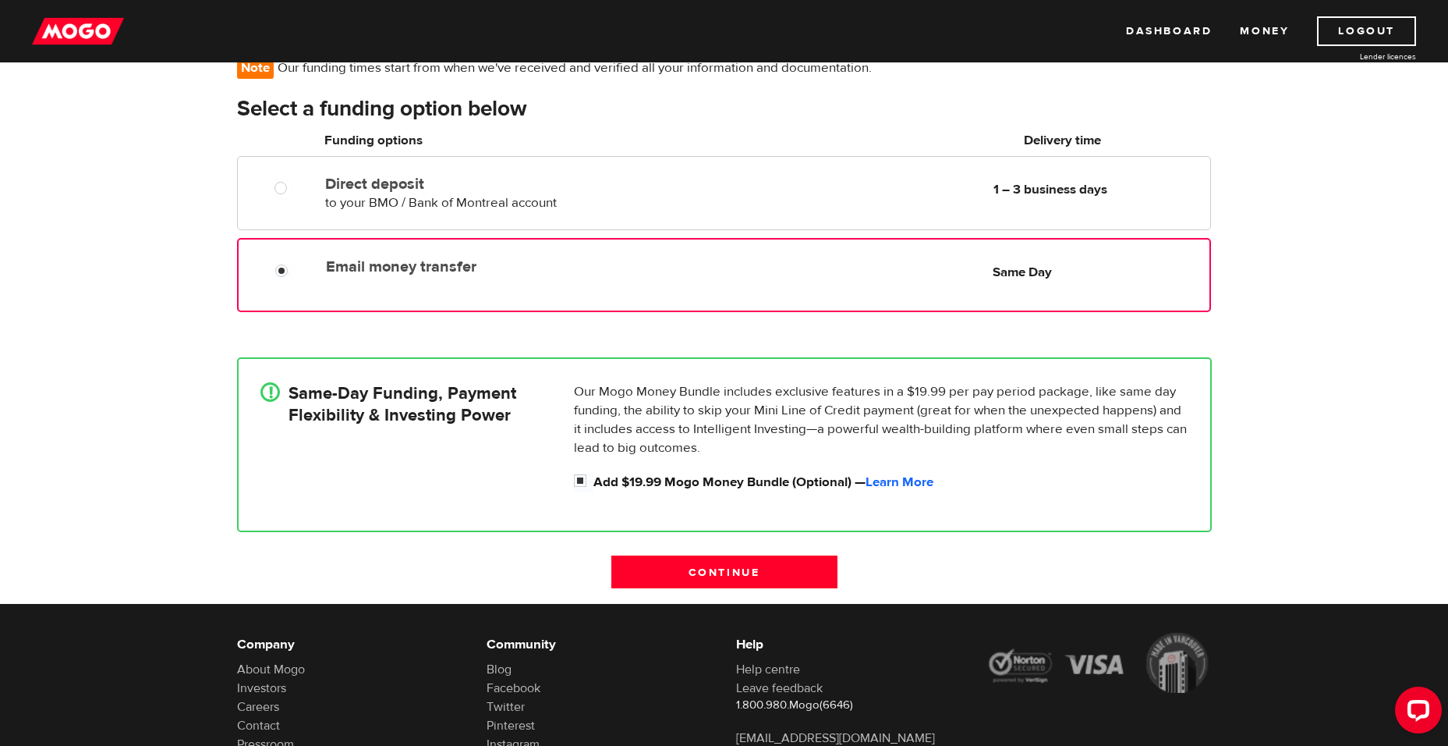
scroll to position [156, 0]
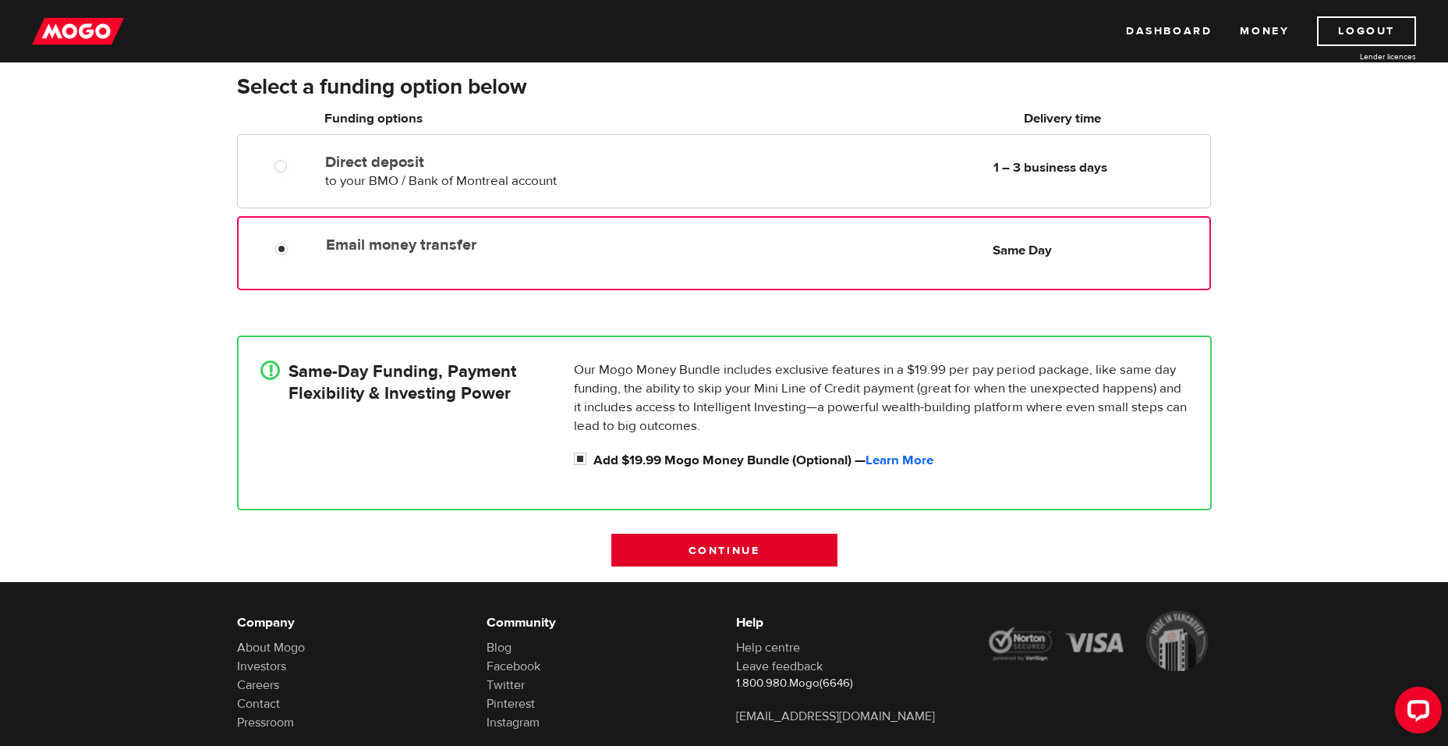
click at [714, 546] on input "Continue" at bounding box center [724, 549] width 226 height 33
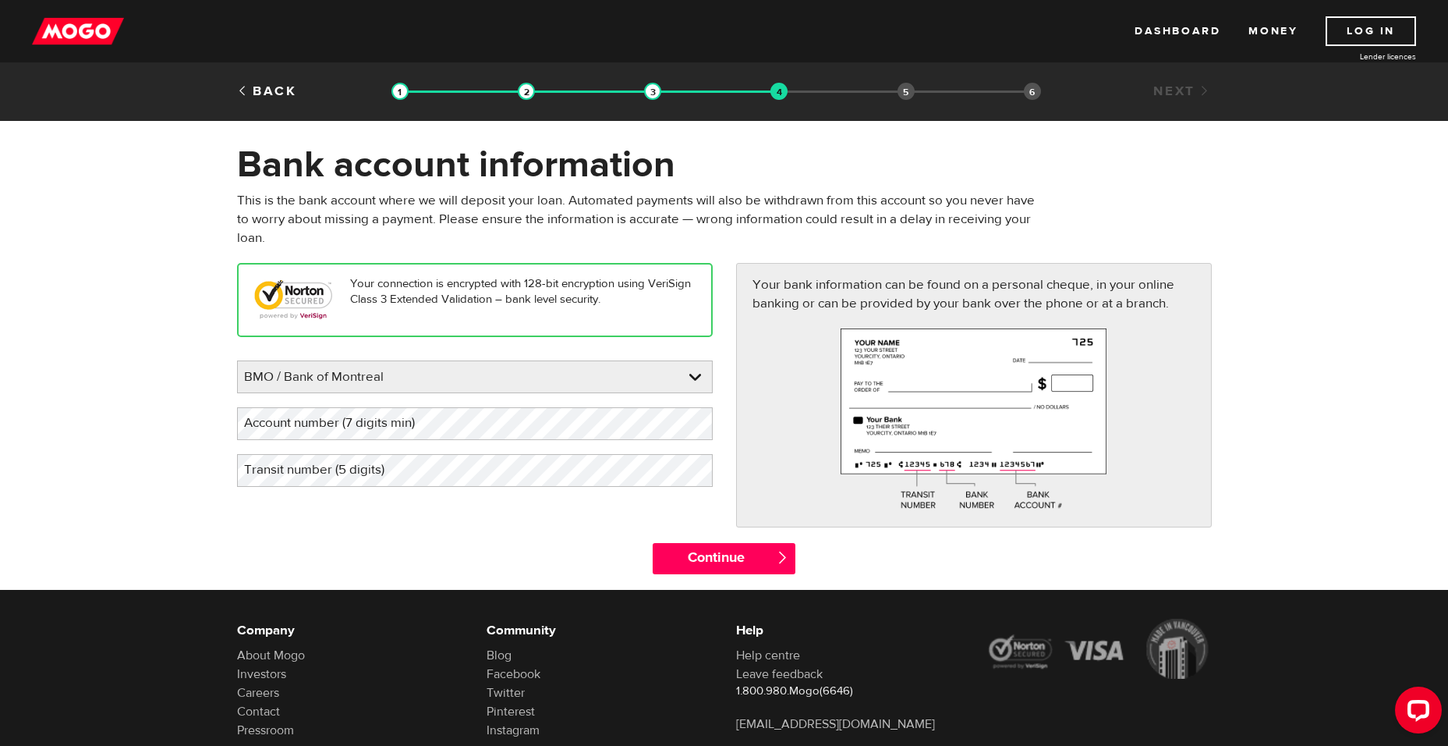
click at [432, 427] on label "Account number (7 digits min)" at bounding box center [342, 423] width 210 height 32
click at [432, 423] on label "Account number (7 digits min)" at bounding box center [342, 423] width 210 height 32
drag, startPoint x: 432, startPoint y: 423, endPoint x: 357, endPoint y: 416, distance: 75.2
click at [357, 416] on label "Account number (7 digits min)" at bounding box center [342, 423] width 210 height 32
drag, startPoint x: 350, startPoint y: 420, endPoint x: 193, endPoint y: 377, distance: 162.5
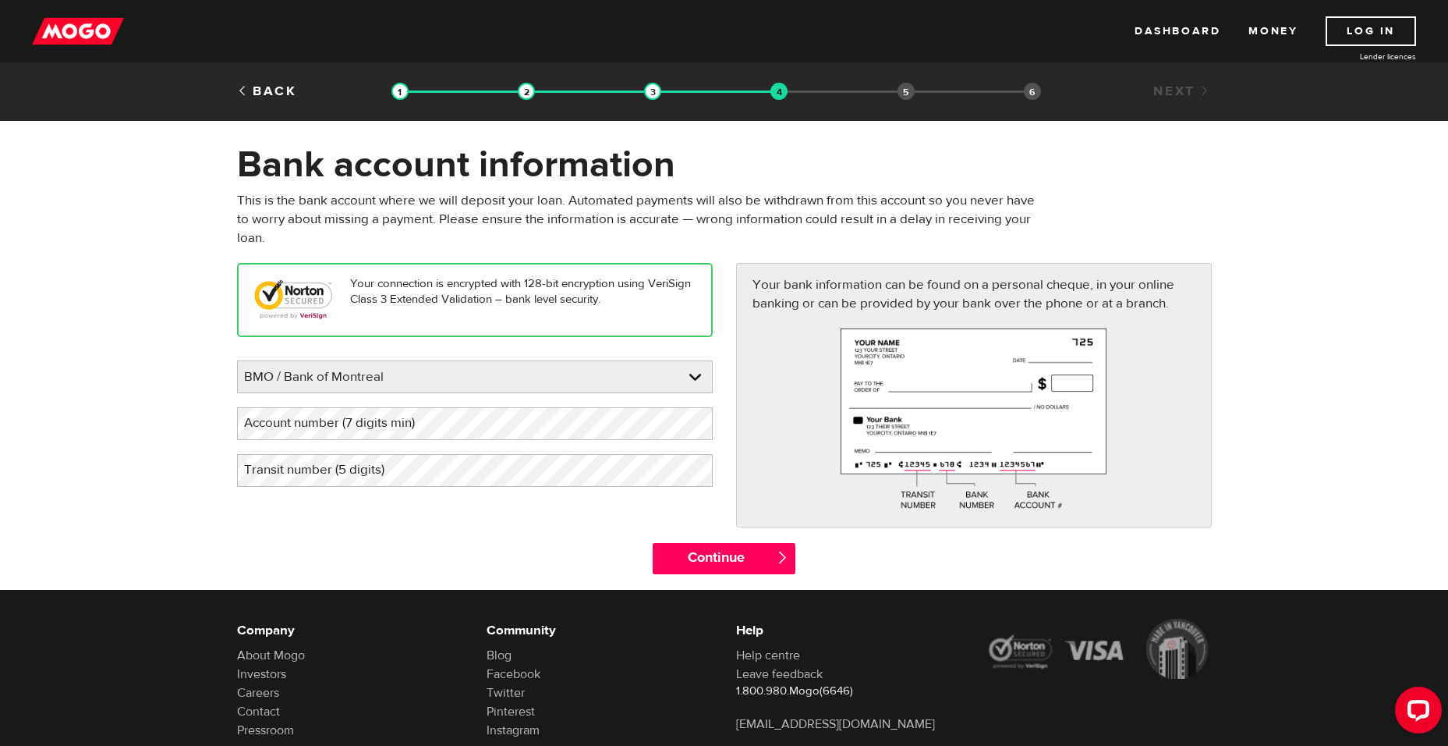
click at [193, 377] on form "Bank account information Oops! Please review the areas highlighted below and ma…" at bounding box center [724, 366] width 1448 height 448
click at [312, 474] on label "Transit number (5 digits)" at bounding box center [326, 470] width 179 height 32
click at [377, 473] on label "Transit number (5 digits)" at bounding box center [326, 470] width 179 height 32
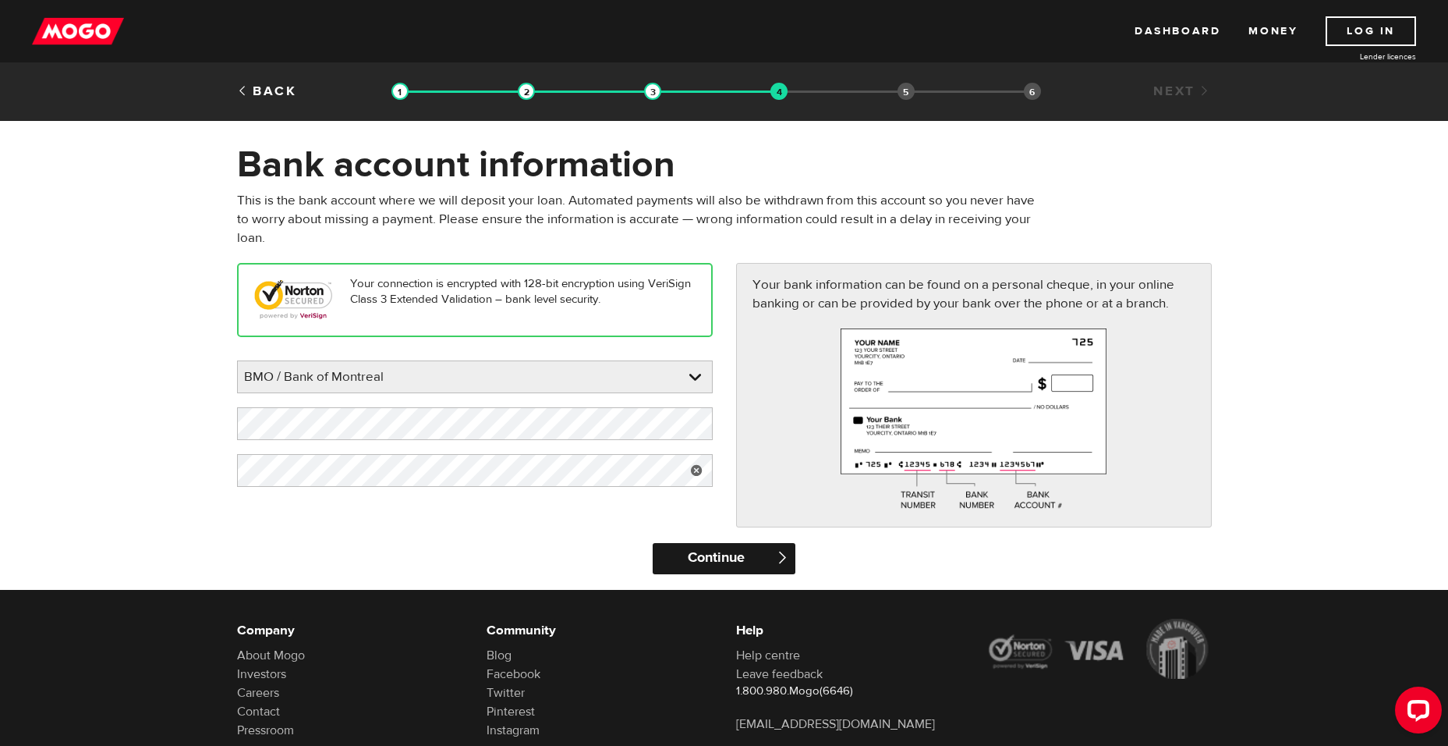
click at [710, 554] on input "Continue" at bounding box center [724, 558] width 143 height 31
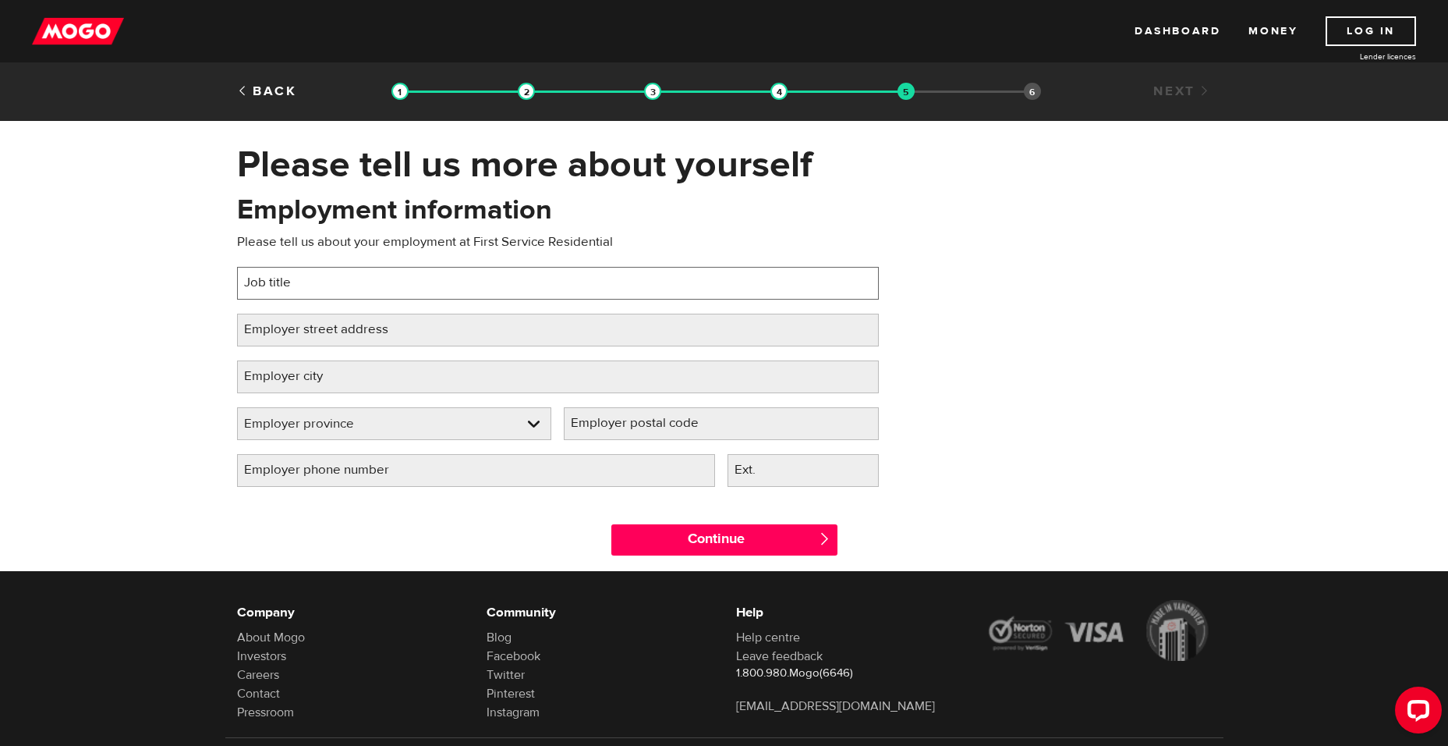
click at [562, 297] on input "Job title" at bounding box center [558, 283] width 642 height 33
type input "front desk supervisor"
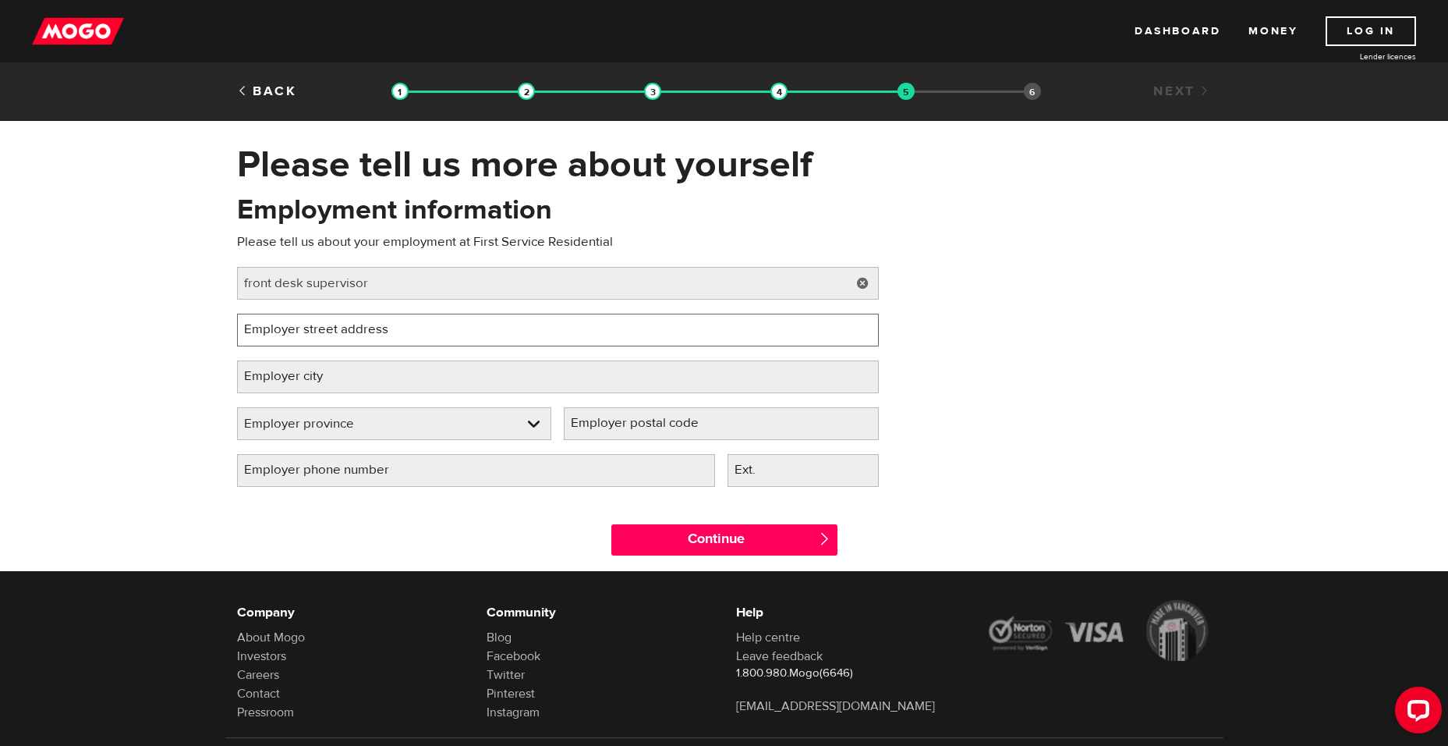
click at [530, 333] on input "Employer street address" at bounding box center [558, 330] width 642 height 33
click at [509, 338] on input "Employer street address" at bounding box center [558, 330] width 642 height 33
type input "2645 skymark ave unit 101"
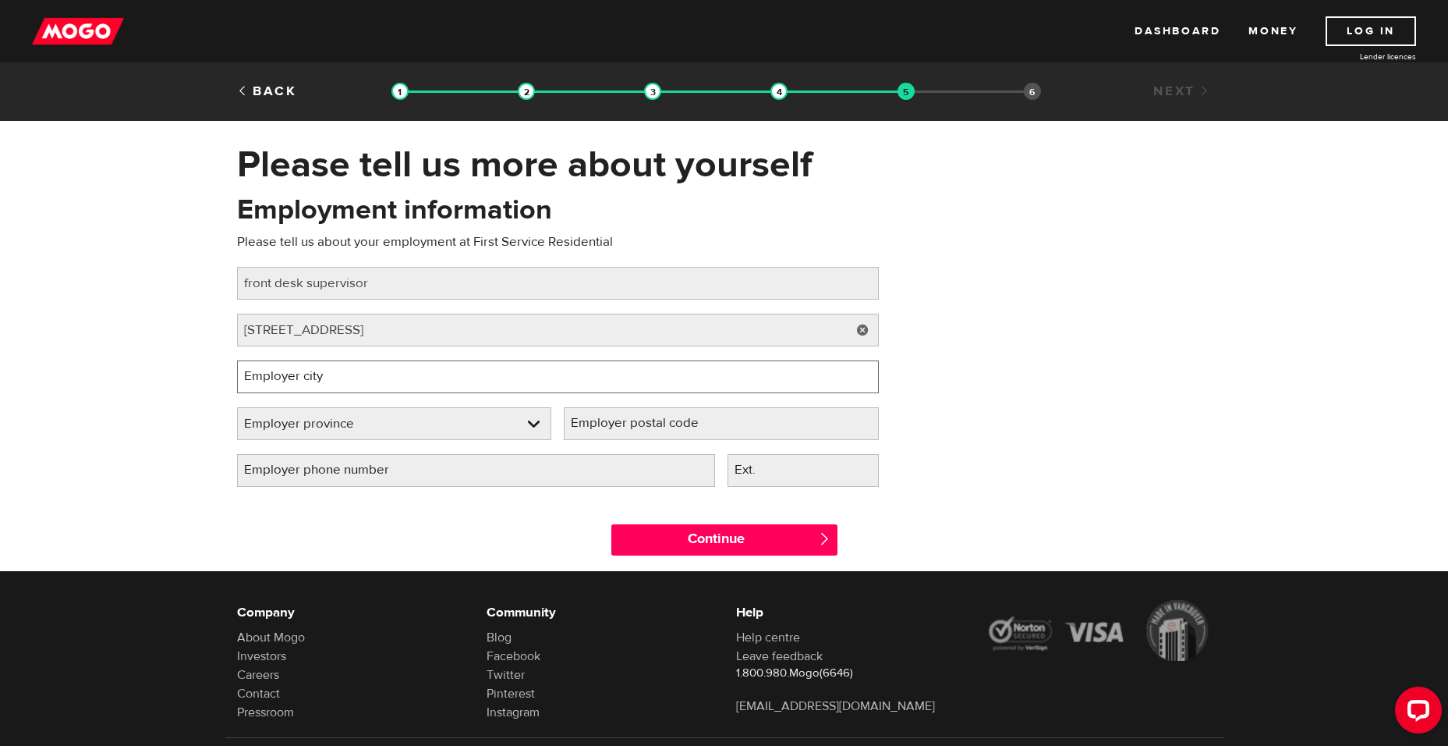
click at [517, 374] on input "Employer city" at bounding box center [558, 376] width 642 height 33
type input "Mississauga"
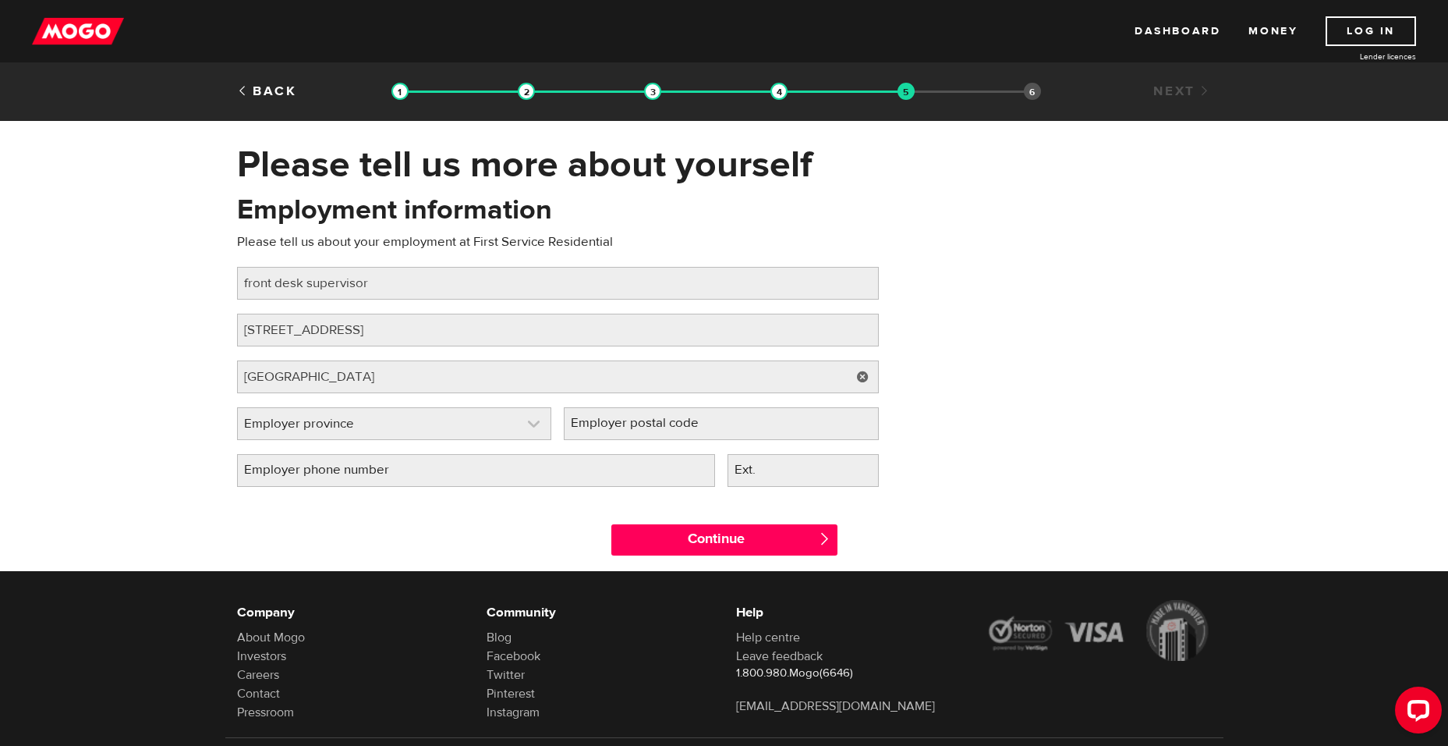
click at [527, 423] on link at bounding box center [395, 423] width 314 height 31
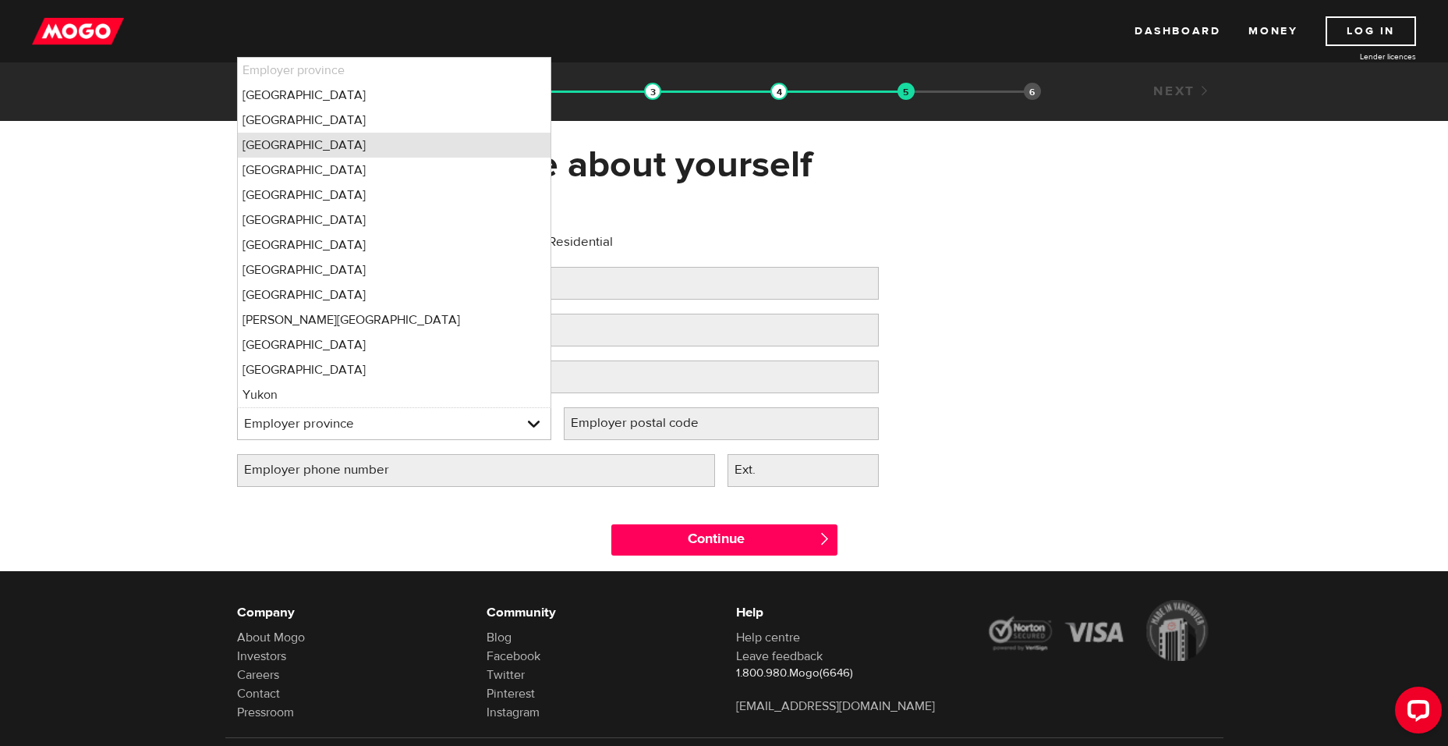
click at [302, 151] on li "Ontario" at bounding box center [395, 145] width 314 height 25
select select "ON"
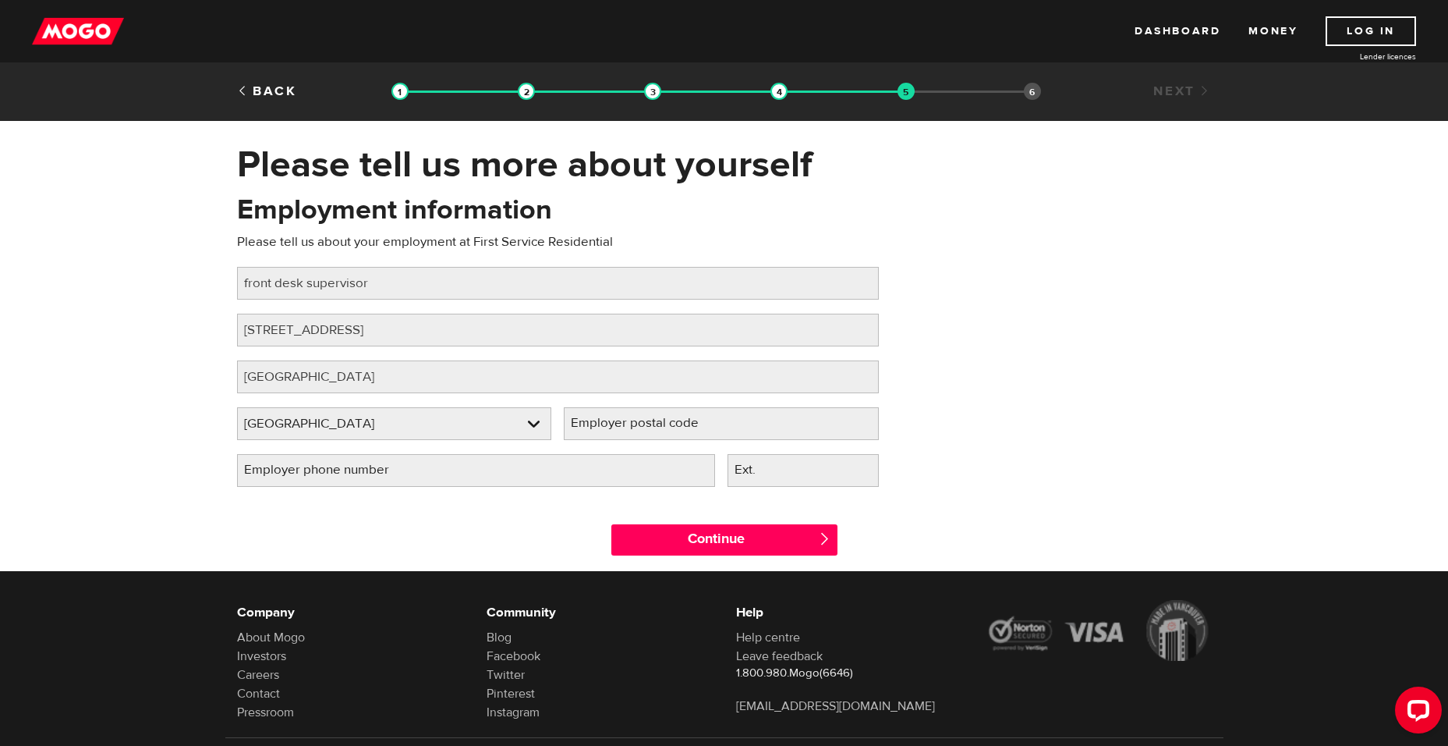
click at [629, 421] on label "Employer postal code" at bounding box center [647, 423] width 167 height 32
click at [629, 421] on input "Employer postal code" at bounding box center [721, 423] width 315 height 33
type input "L4W4H2"
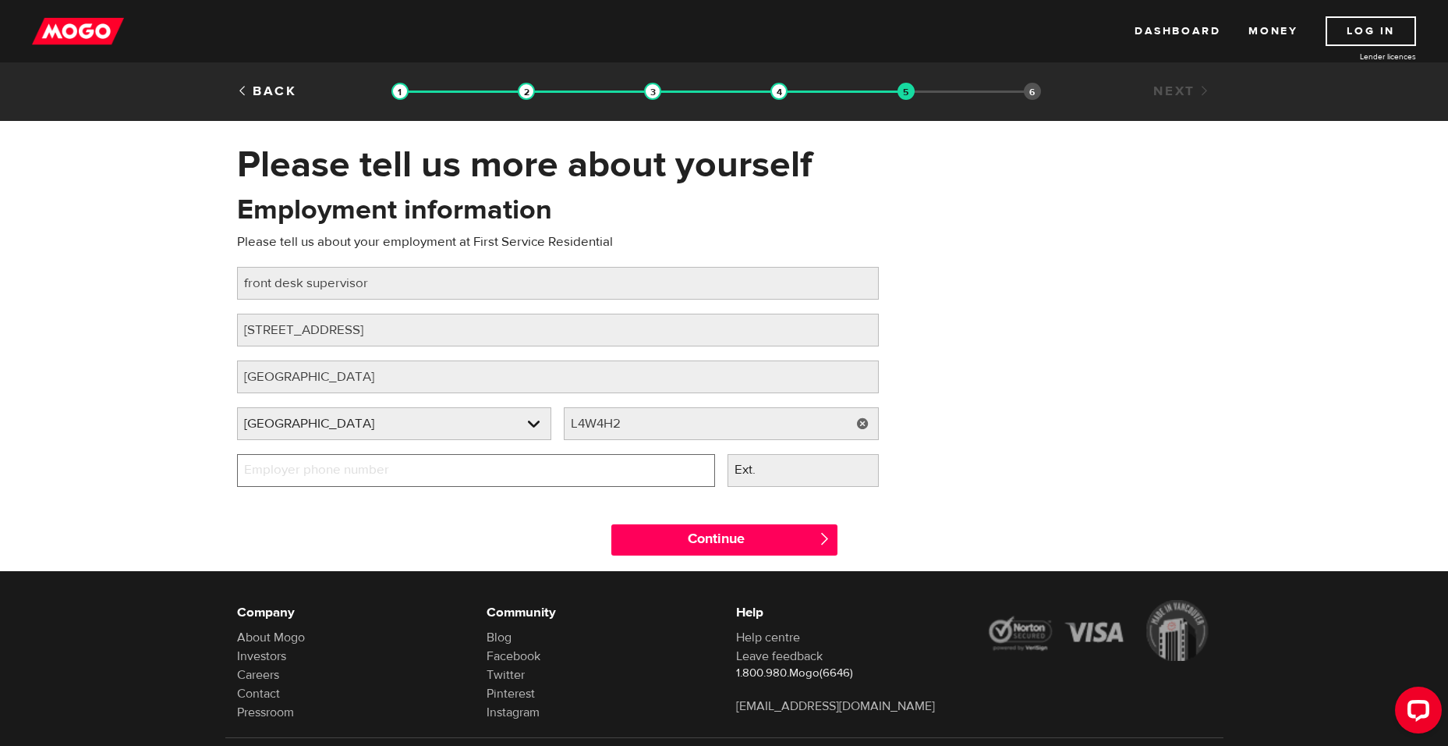
click at [512, 470] on input "Employer phone number" at bounding box center [476, 470] width 478 height 33
type input "(416) 293-5900"
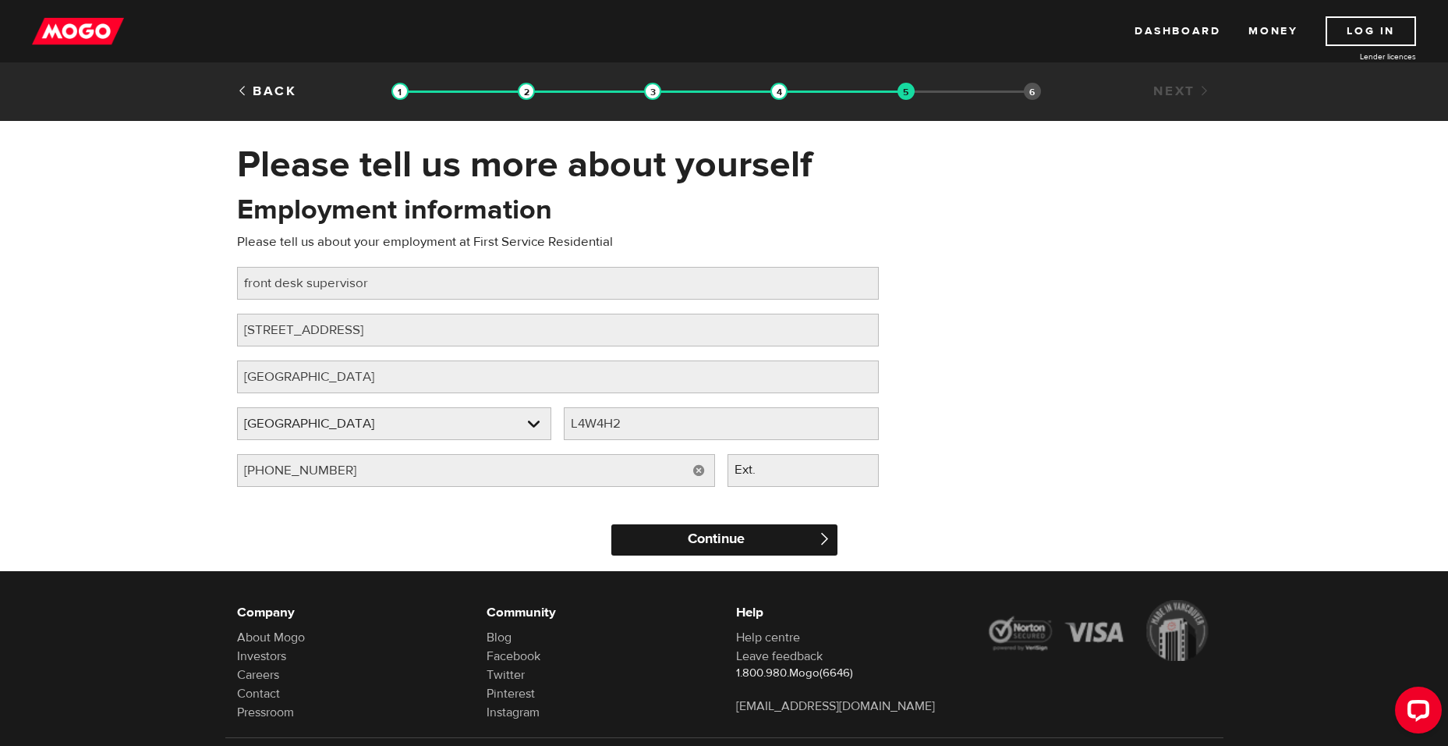
click at [690, 540] on input "Continue" at bounding box center [724, 539] width 226 height 31
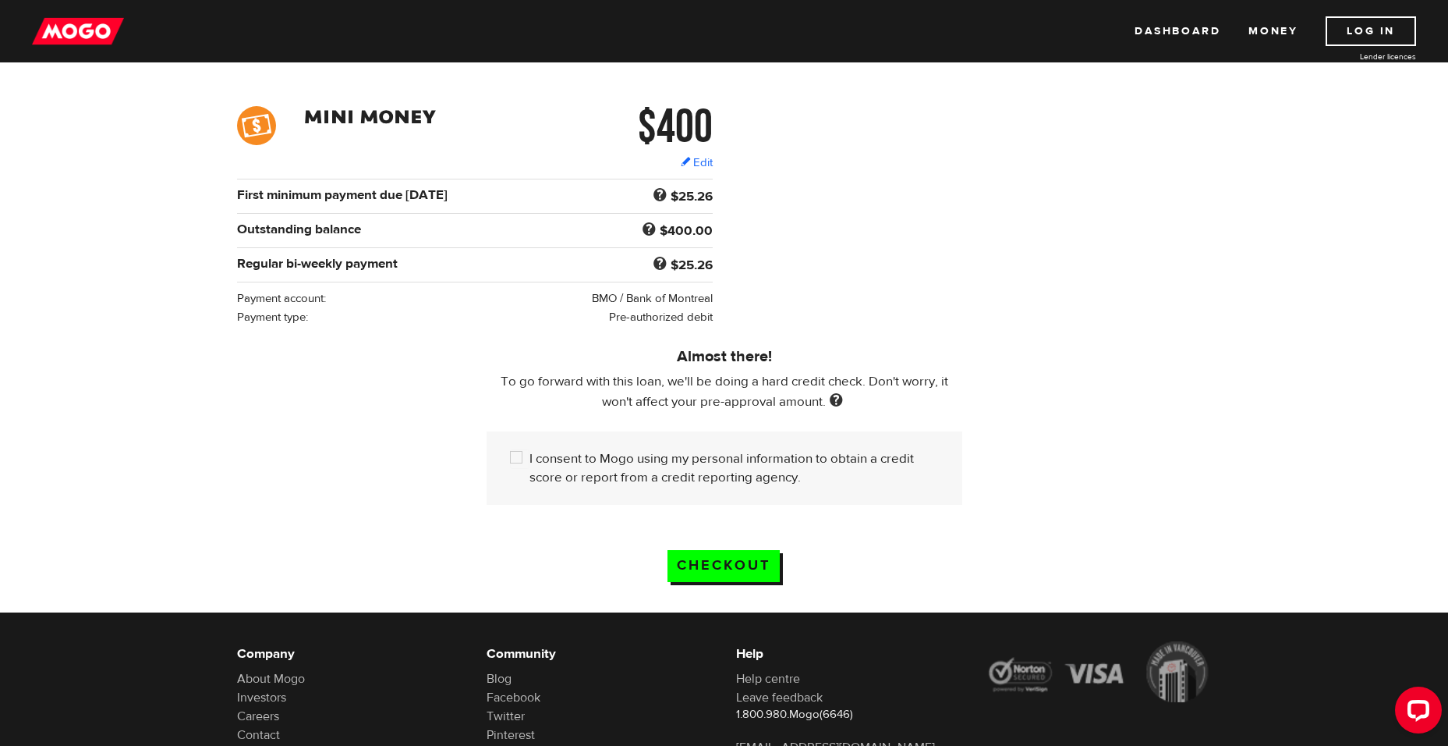
scroll to position [234, 0]
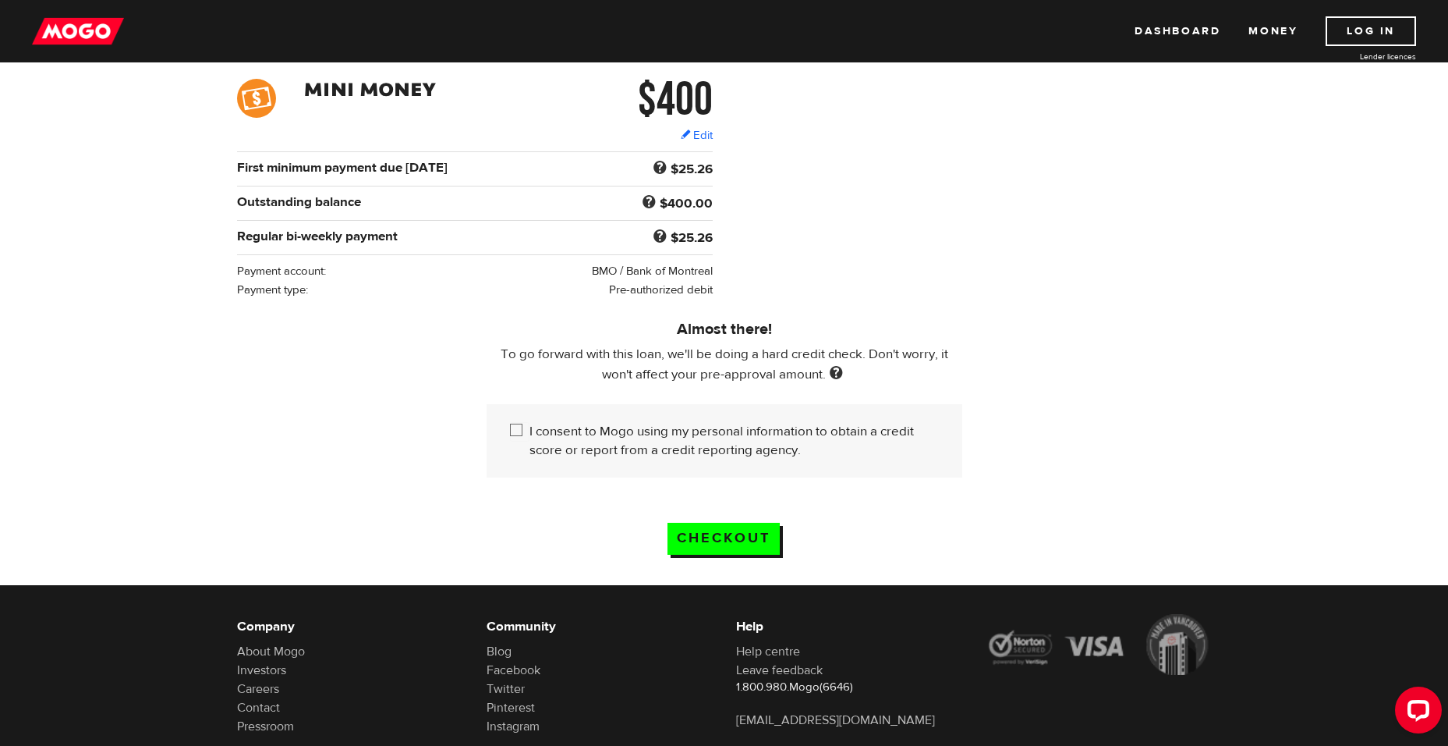
click at [516, 426] on input "I consent to Mogo using my personal information to obtain a credit score or rep…" at bounding box center [519, 431] width 19 height 19
checkbox input "true"
click at [728, 533] on input "Checkout" at bounding box center [724, 539] width 112 height 32
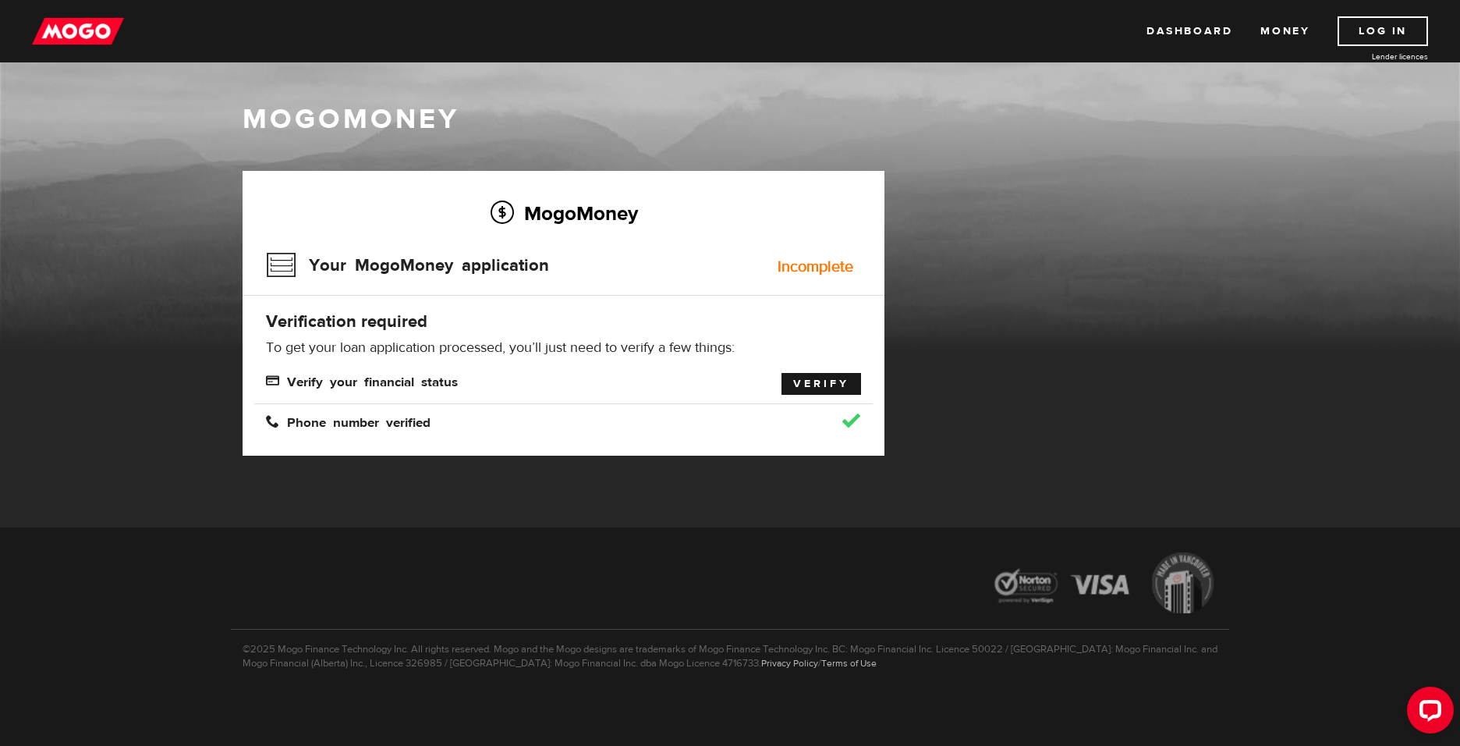
click at [795, 381] on link "Verify" at bounding box center [821, 384] width 80 height 22
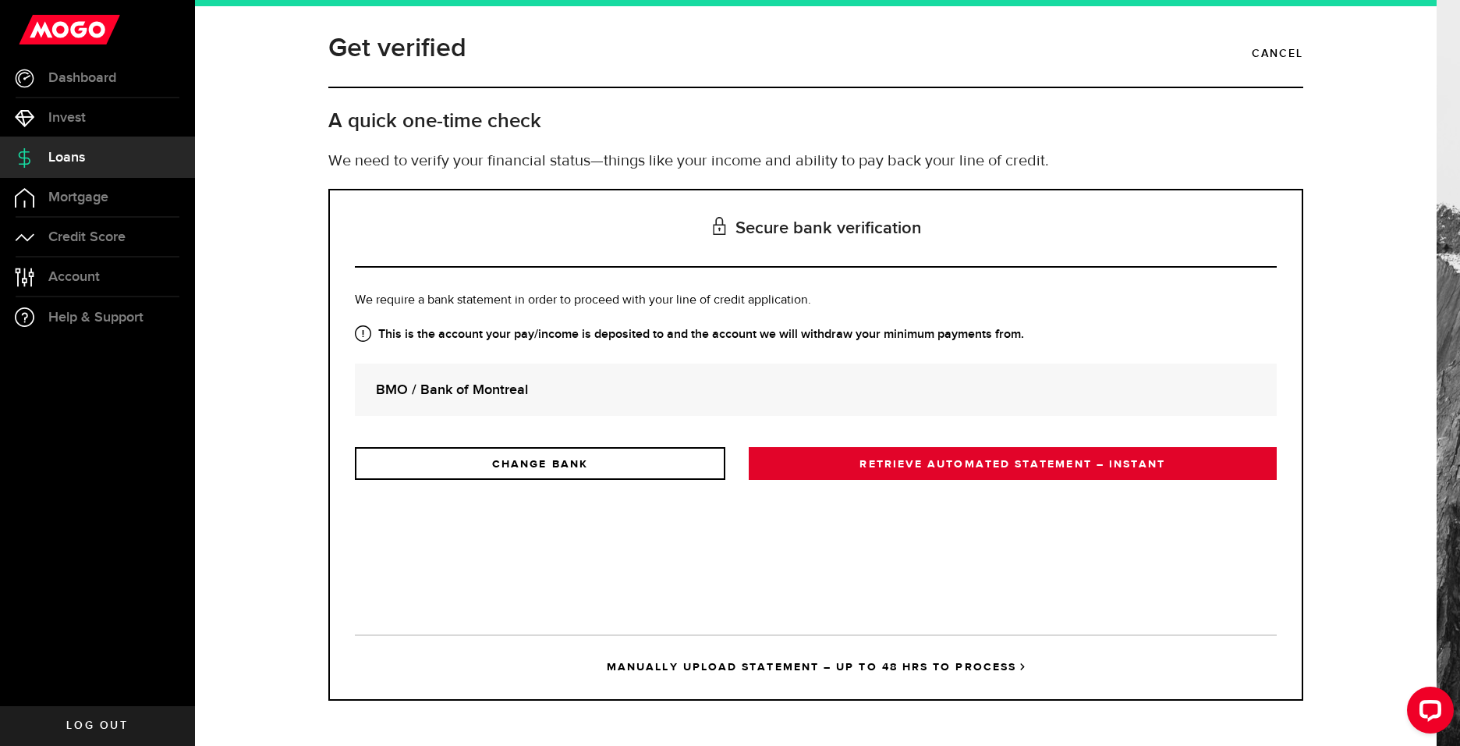
click at [839, 459] on link "RETRIEVE AUTOMATED STATEMENT – INSTANT" at bounding box center [1013, 463] width 528 height 33
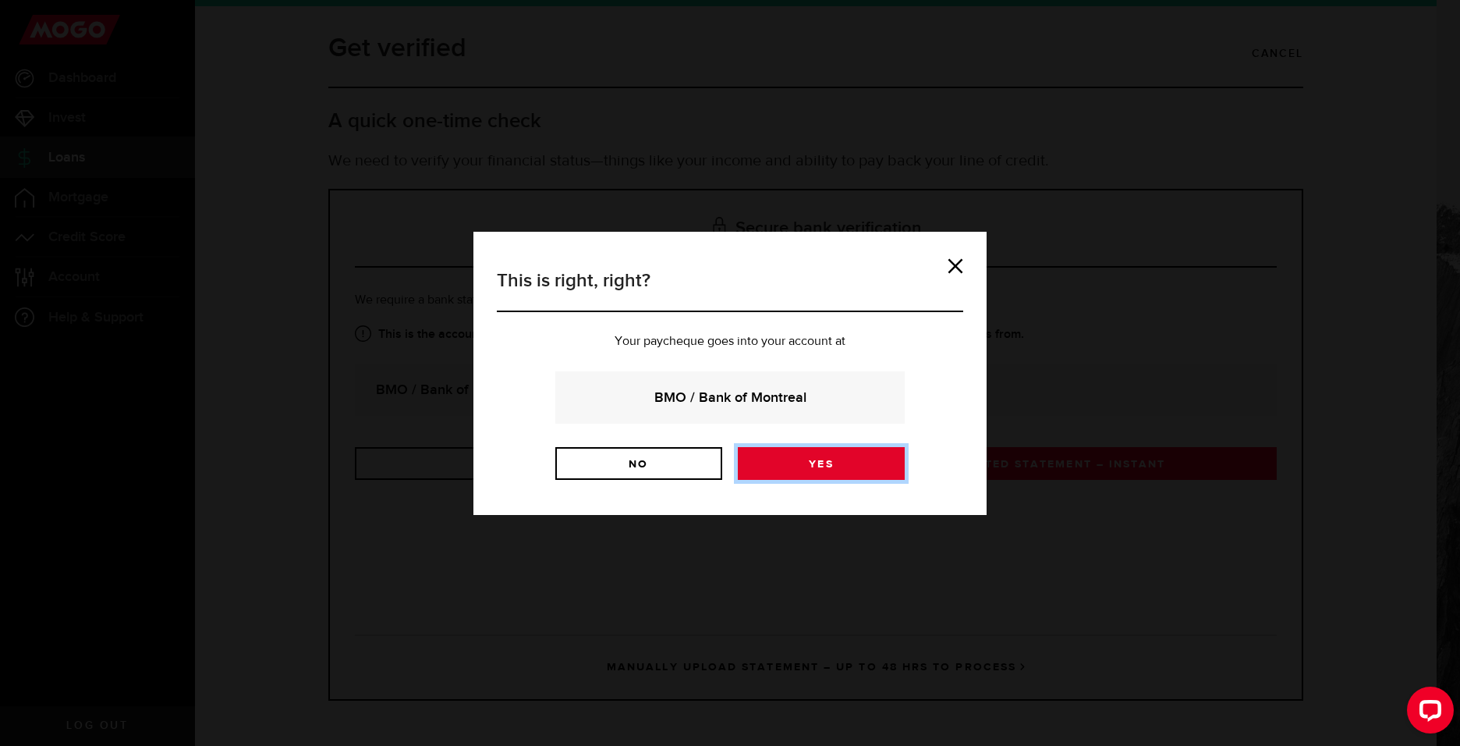
click at [782, 462] on link "Yes" at bounding box center [821, 463] width 167 height 33
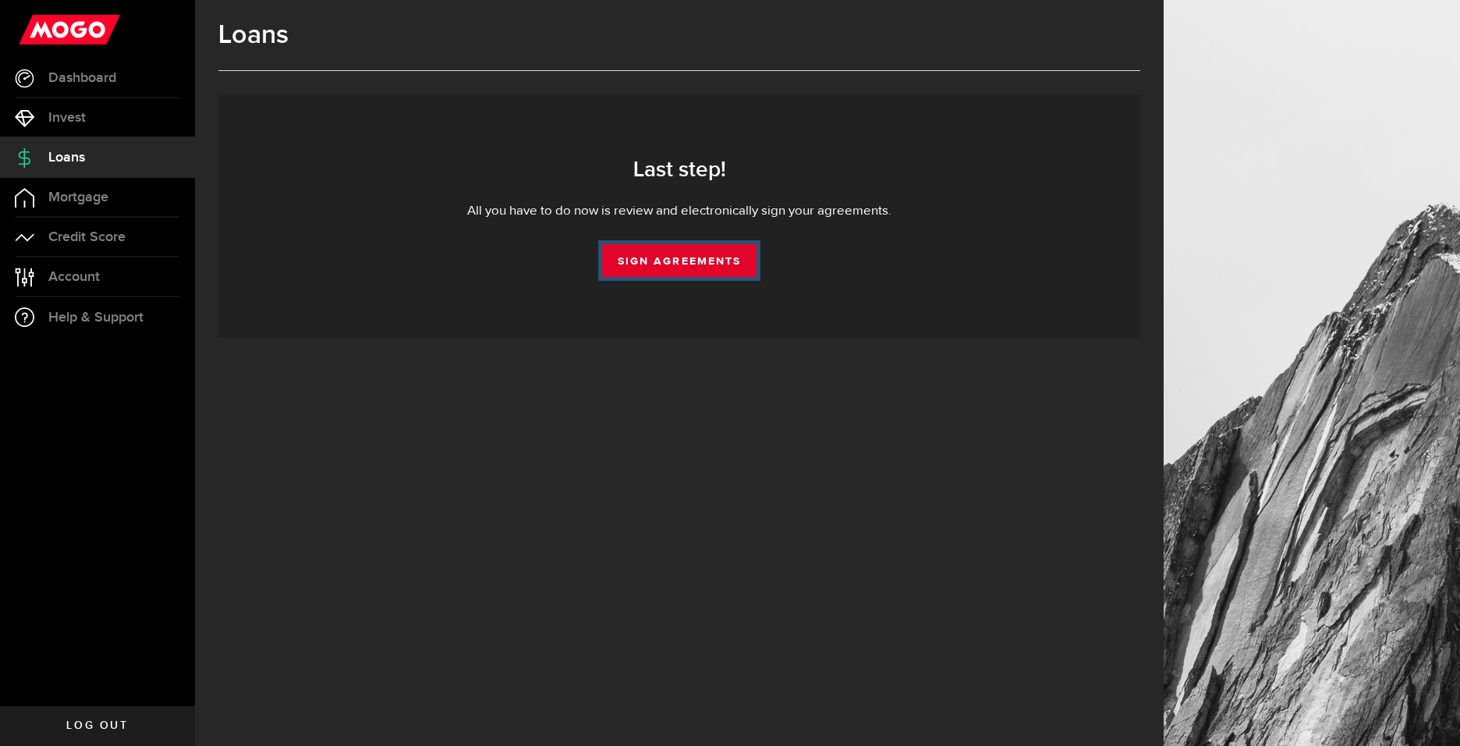
click at [644, 270] on link "Sign Agreements" at bounding box center [679, 260] width 154 height 33
